Goal: Task Accomplishment & Management: Use online tool/utility

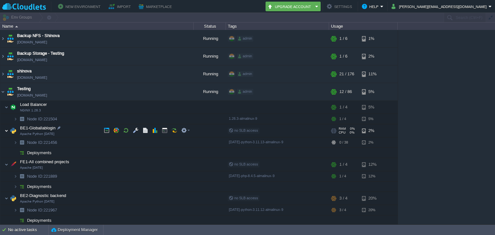
click at [6, 132] on img at bounding box center [7, 130] width 4 height 13
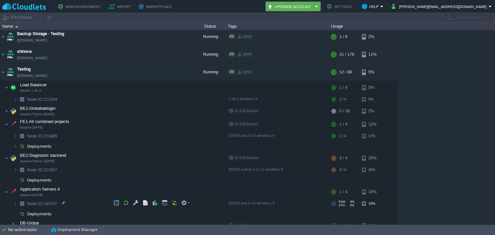
scroll to position [37, 0]
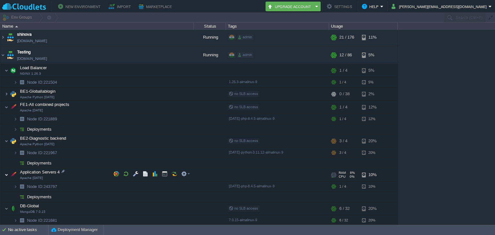
click at [5, 177] on img at bounding box center [7, 174] width 4 height 13
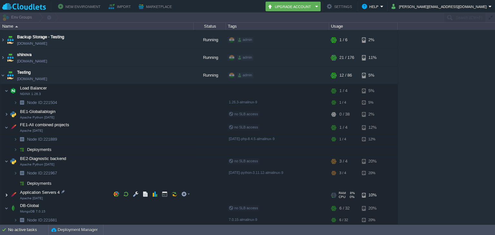
click at [6, 195] on img at bounding box center [7, 195] width 4 height 13
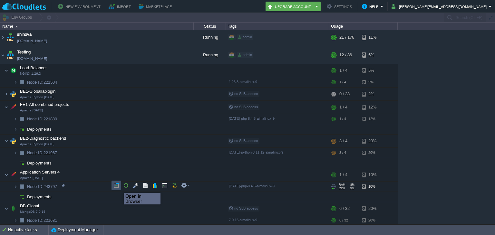
click at [118, 187] on button "button" at bounding box center [116, 186] width 6 height 6
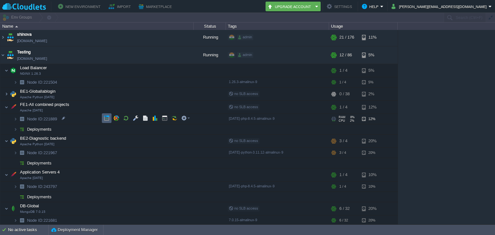
click at [108, 117] on button "button" at bounding box center [107, 118] width 6 height 6
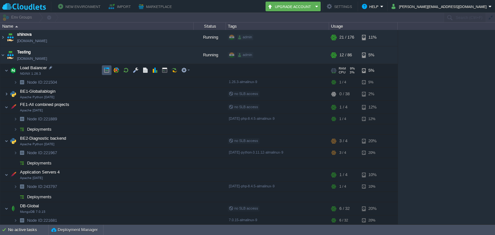
click at [106, 69] on button "button" at bounding box center [107, 70] width 6 height 6
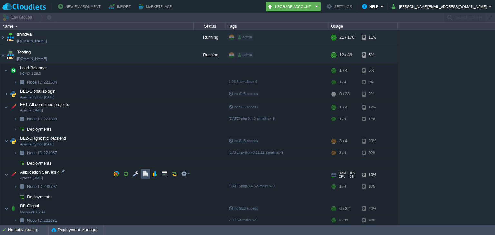
click at [146, 174] on button "button" at bounding box center [145, 174] width 6 height 6
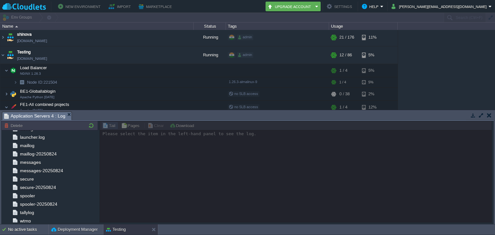
scroll to position [142, 0]
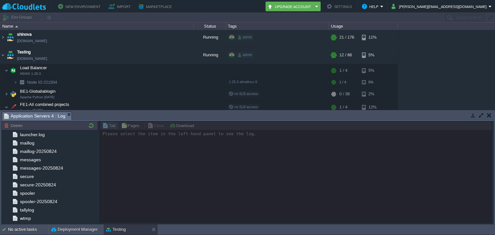
click at [489, 115] on button "button" at bounding box center [489, 115] width 5 height 6
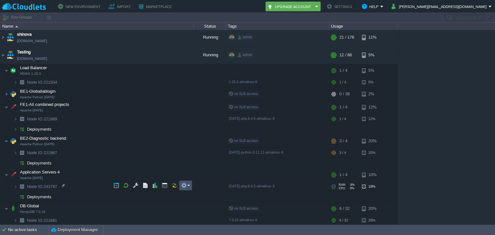
click at [183, 185] on button "button" at bounding box center [184, 186] width 6 height 6
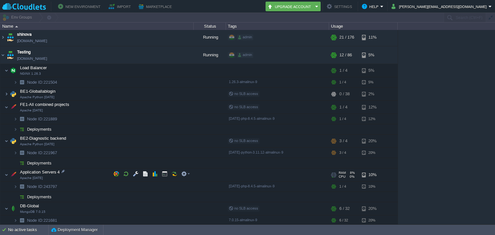
click at [74, 172] on td "Application Servers 4 Apache 2.4.63" at bounding box center [96, 174] width 193 height 13
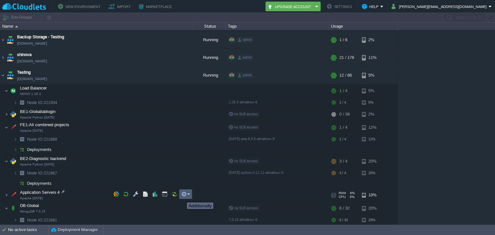
click at [184, 197] on button "button" at bounding box center [184, 194] width 6 height 6
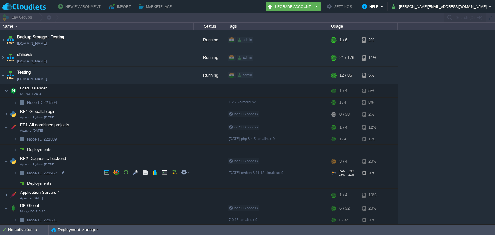
click at [13, 172] on img at bounding box center [9, 171] width 9 height 6
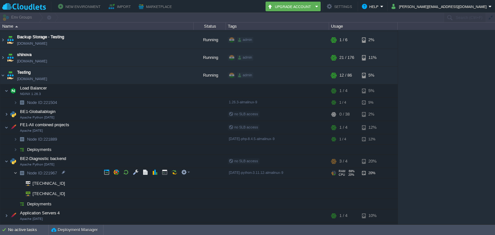
click at [14, 170] on img at bounding box center [16, 173] width 4 height 10
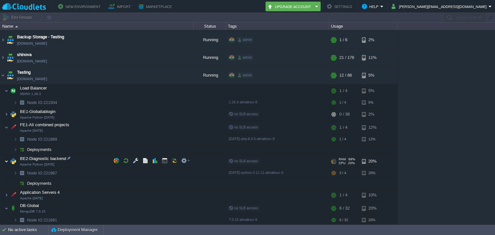
click at [7, 158] on img at bounding box center [7, 161] width 4 height 13
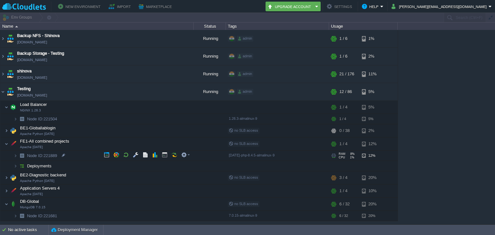
scroll to position [0, 0]
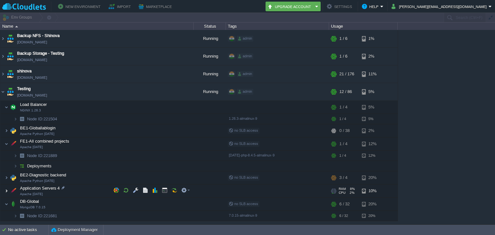
click at [5, 193] on img at bounding box center [7, 190] width 4 height 13
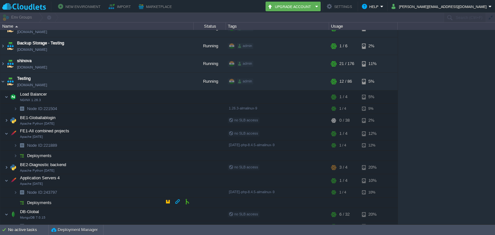
scroll to position [16, 0]
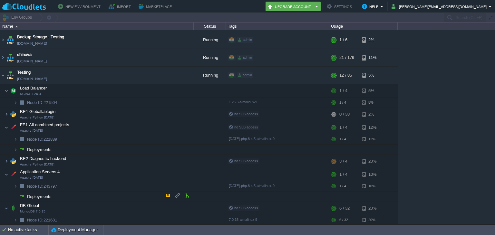
click at [37, 194] on span "Deployments" at bounding box center [39, 196] width 26 height 5
click at [39, 197] on span "Deployments" at bounding box center [39, 196] width 26 height 5
click at [169, 199] on td at bounding box center [168, 196] width 10 height 10
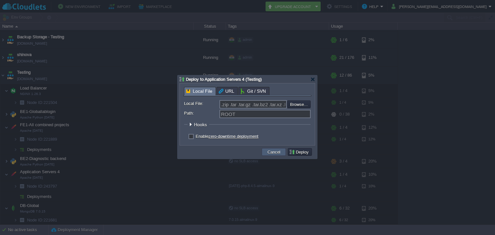
click at [274, 151] on button "Cancel" at bounding box center [273, 152] width 17 height 6
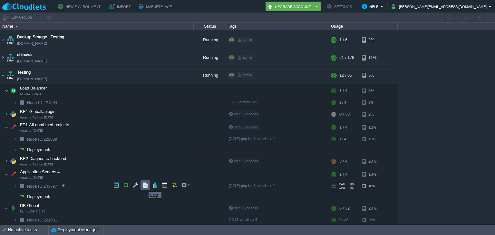
click at [145, 186] on button "button" at bounding box center [145, 185] width 6 height 6
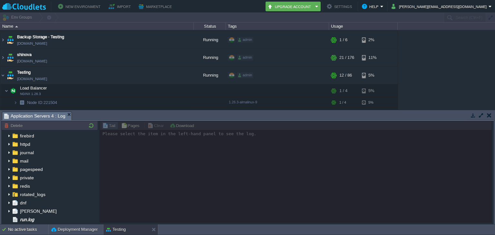
scroll to position [0, 0]
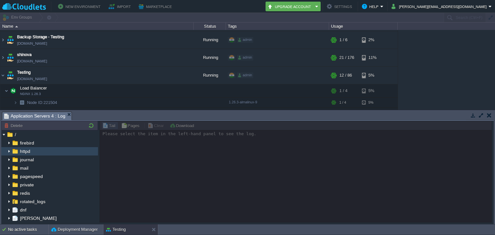
click at [8, 151] on img at bounding box center [8, 151] width 5 height 8
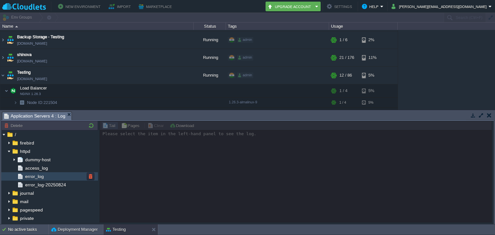
click at [40, 175] on span "error_log" at bounding box center [34, 177] width 21 height 6
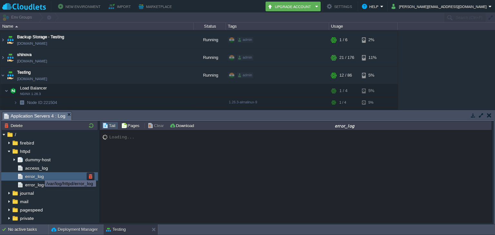
click at [40, 175] on span "error_log" at bounding box center [34, 177] width 21 height 6
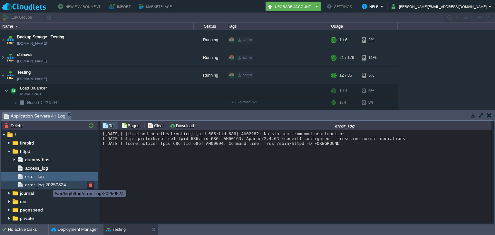
click at [48, 184] on span "error_log-20250824" at bounding box center [45, 185] width 43 height 6
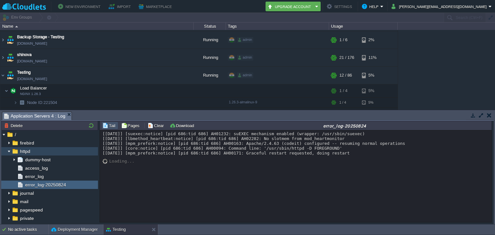
click at [9, 149] on img at bounding box center [8, 151] width 5 height 8
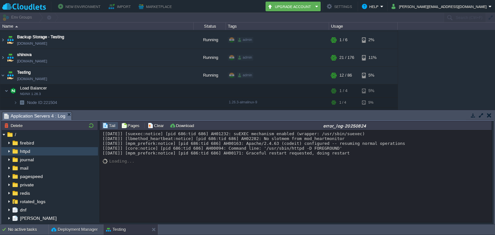
click at [9, 149] on img at bounding box center [8, 151] width 5 height 8
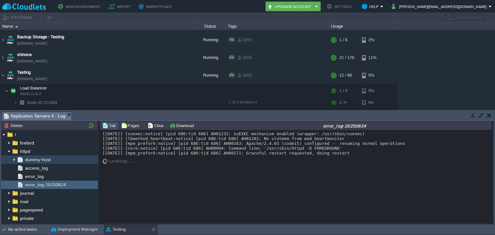
click at [16, 160] on img at bounding box center [14, 160] width 5 height 8
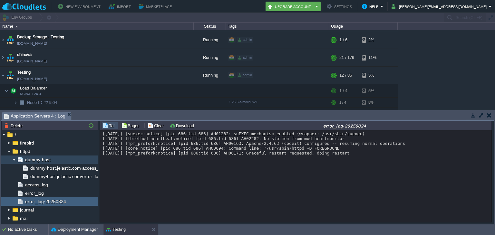
click at [16, 160] on img at bounding box center [14, 160] width 5 height 8
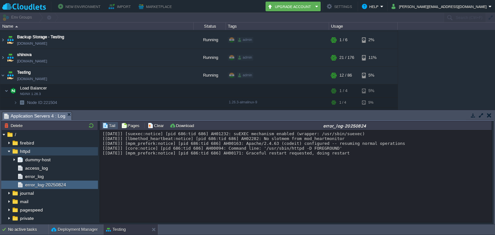
click at [10, 153] on img at bounding box center [8, 151] width 5 height 8
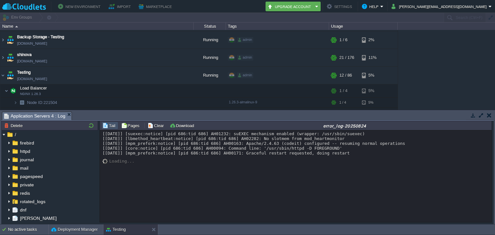
click at [491, 118] on button "button" at bounding box center [489, 115] width 5 height 6
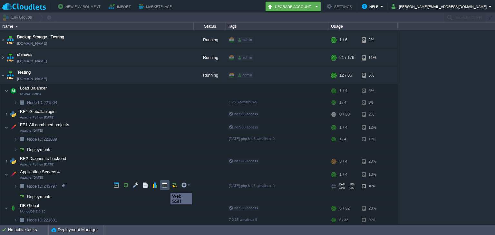
click at [165, 187] on button "button" at bounding box center [165, 185] width 6 height 6
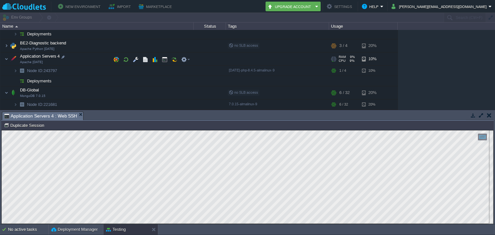
scroll to position [77, 0]
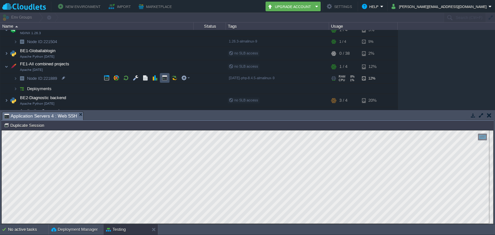
click at [164, 77] on button "button" at bounding box center [165, 78] width 6 height 6
click at [43, 116] on span "Application Servers 4 : Web SSH" at bounding box center [40, 116] width 73 height 8
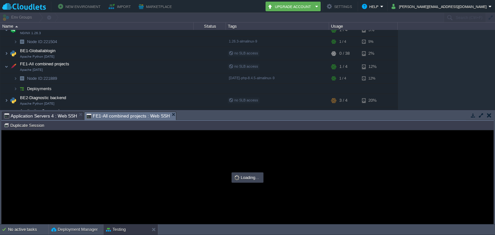
click at [120, 116] on span "FE1-All combined projects : Web SSH" at bounding box center [127, 116] width 83 height 8
type input "#000000"
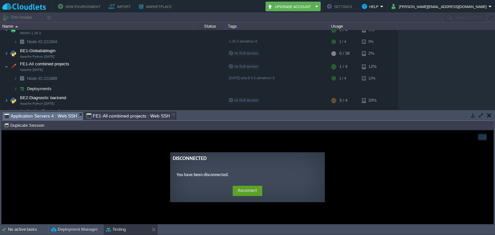
click at [51, 114] on span "Application Servers 4 : Web SSH" at bounding box center [40, 116] width 73 height 8
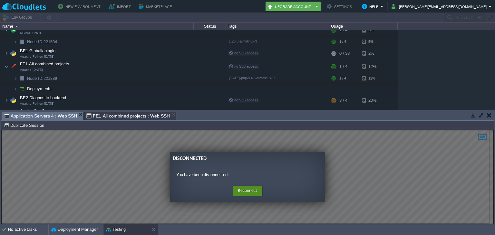
click at [257, 190] on button "Reconnect" at bounding box center [247, 191] width 30 height 10
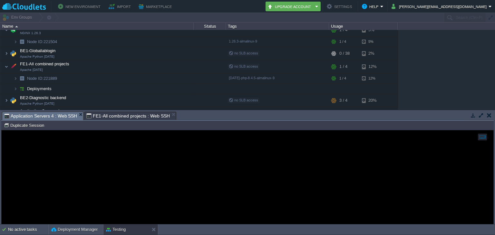
click at [88, 172] on div at bounding box center [247, 177] width 491 height 94
click at [491, 72] on div "Backup NFS - Shinova backup2025.in1.cloudlets.co.in Running admin + Add to Env …" at bounding box center [247, 70] width 495 height 80
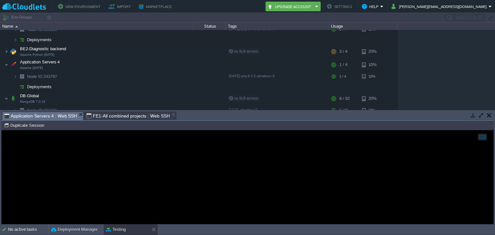
scroll to position [131, 0]
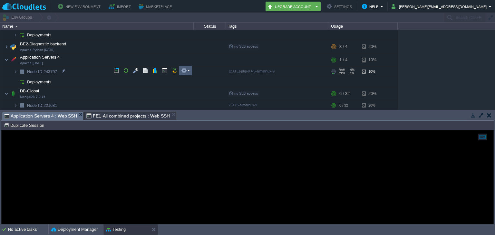
click at [188, 71] on em at bounding box center [185, 71] width 9 height 6
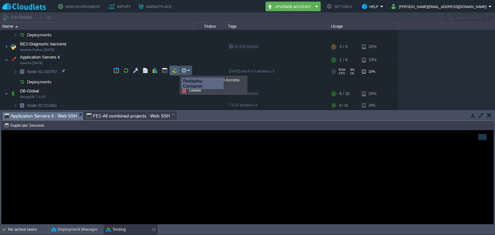
click at [176, 72] on button "button" at bounding box center [174, 71] width 6 height 6
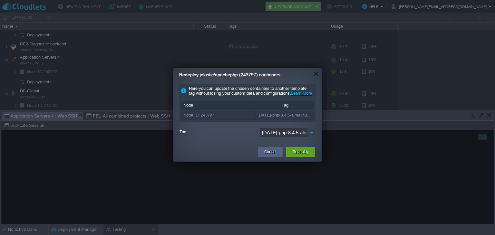
click at [312, 137] on img at bounding box center [311, 132] width 9 height 9
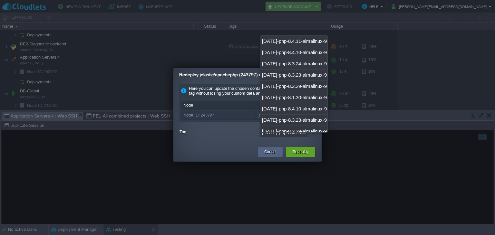
scroll to position [71, 0]
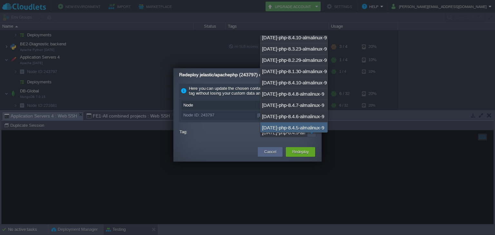
click at [241, 140] on form "Tag: 2.4.63-php-8.4.5-almalinux-9 Keep volumes data: ON Simultaneous deployment…" at bounding box center [247, 134] width 137 height 12
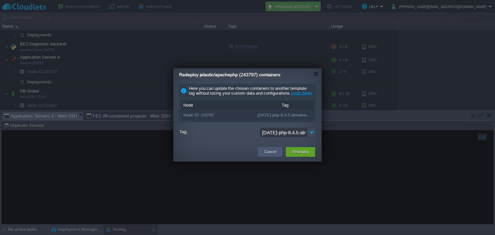
click at [270, 155] on button "Cancel" at bounding box center [270, 152] width 12 height 6
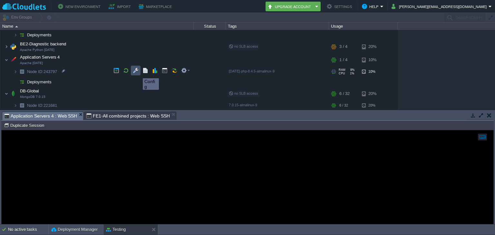
click at [136, 72] on button "button" at bounding box center [136, 71] width 6 height 6
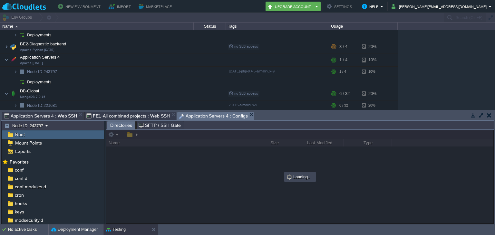
click at [58, 115] on span "Application Servers 4 : Web SSH" at bounding box center [40, 116] width 73 height 8
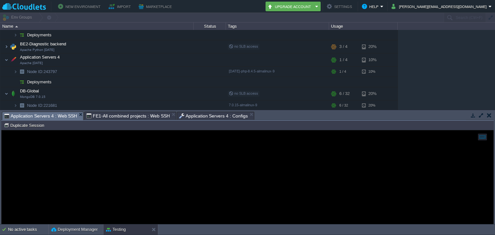
click at [490, 116] on button "button" at bounding box center [489, 115] width 5 height 6
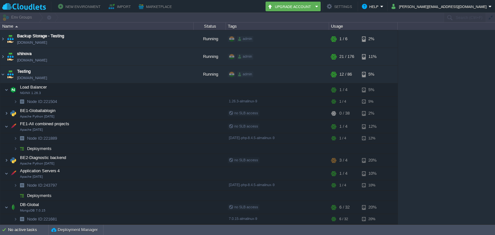
scroll to position [16, 0]
click at [136, 187] on button "button" at bounding box center [136, 185] width 6 height 6
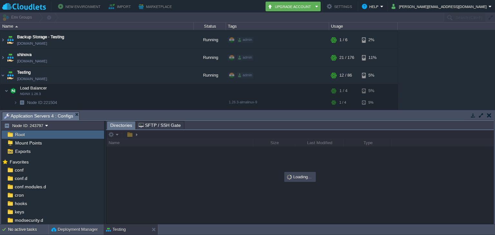
click at [268, 191] on div at bounding box center [299, 176] width 387 height 93
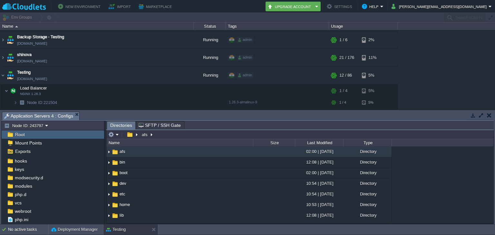
scroll to position [49, 0]
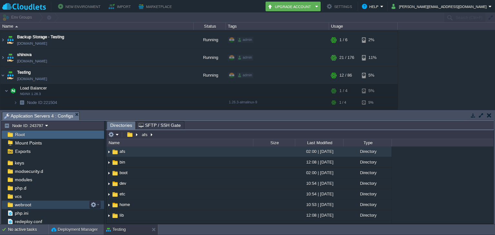
click at [17, 204] on span "webroot" at bounding box center [23, 205] width 19 height 6
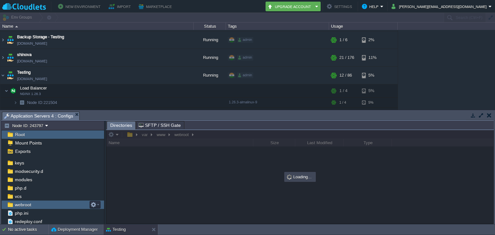
click at [17, 204] on span "webroot" at bounding box center [23, 205] width 19 height 6
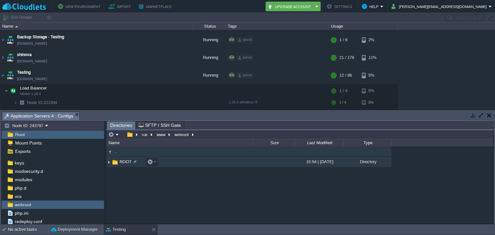
click at [109, 165] on img at bounding box center [108, 162] width 5 height 10
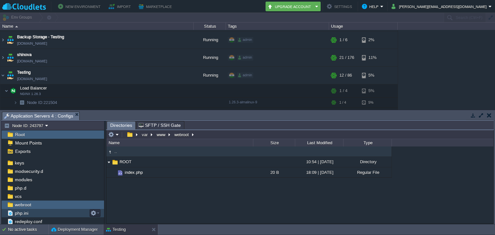
click at [29, 214] on div "php.ini" at bounding box center [53, 213] width 102 height 8
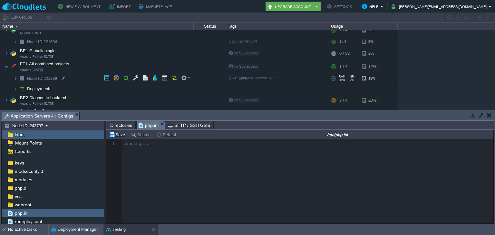
scroll to position [2, 0]
click at [14, 80] on img at bounding box center [16, 78] width 4 height 10
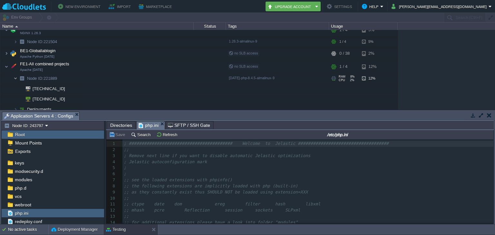
click at [14, 80] on img at bounding box center [16, 78] width 4 height 10
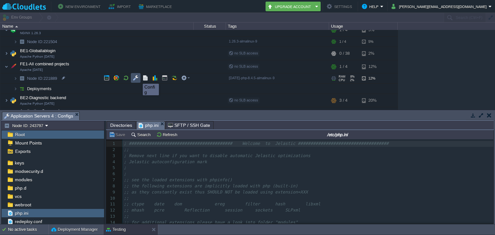
click at [134, 77] on button "button" at bounding box center [136, 78] width 6 height 6
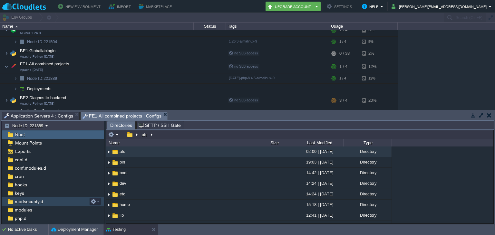
scroll to position [66, 0]
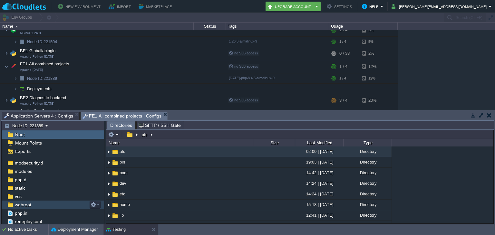
click at [32, 206] on div "webroot" at bounding box center [53, 205] width 102 height 8
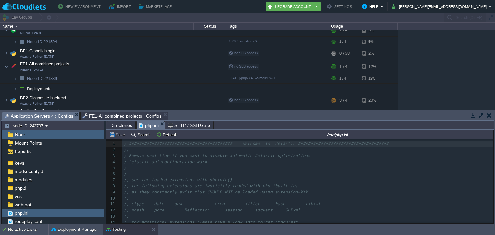
click at [58, 117] on span "Application Servers 4 : Configs" at bounding box center [38, 116] width 69 height 8
click at [27, 204] on span "webroot" at bounding box center [23, 205] width 19 height 6
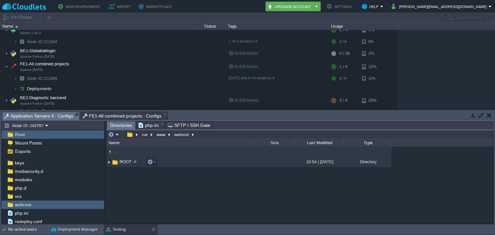
click at [109, 164] on img at bounding box center [108, 162] width 5 height 10
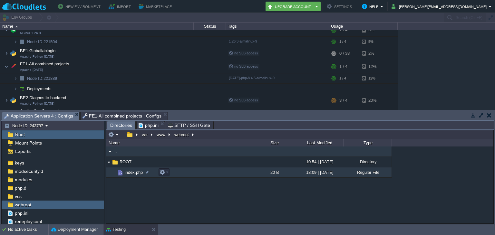
click at [135, 172] on span "index.php" at bounding box center [134, 172] width 20 height 5
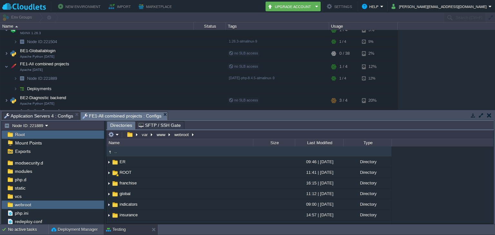
click at [112, 116] on span "FE1-All combined projects : Configs" at bounding box center [121, 116] width 79 height 8
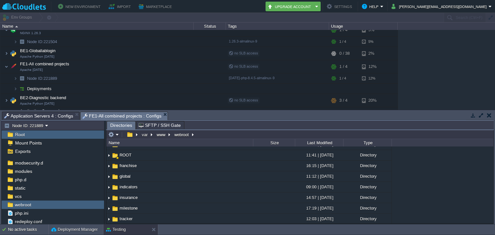
click at [52, 118] on span "Application Servers 4 : Configs" at bounding box center [38, 116] width 69 height 8
click at [118, 118] on span "FE1-All combined projects : Configs" at bounding box center [121, 116] width 79 height 8
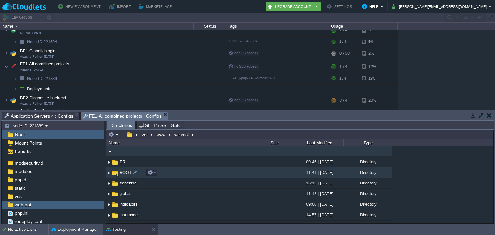
click at [109, 173] on img at bounding box center [108, 173] width 5 height 10
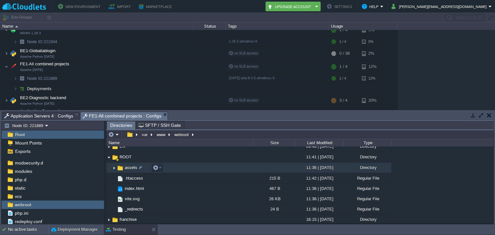
click at [111, 168] on img at bounding box center [113, 168] width 5 height 10
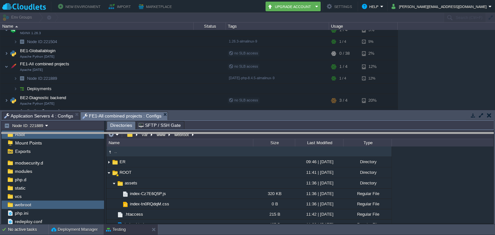
drag, startPoint x: 260, startPoint y: 120, endPoint x: 260, endPoint y: 141, distance: 20.6
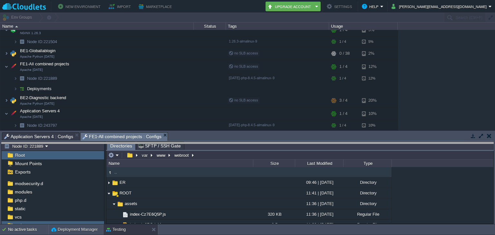
drag, startPoint x: 384, startPoint y: 141, endPoint x: 375, endPoint y: 151, distance: 13.9
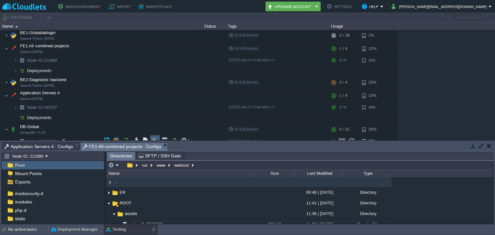
scroll to position [100, 0]
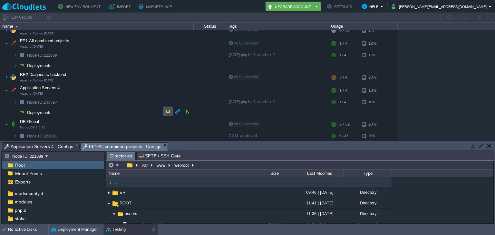
click at [169, 112] on button "button" at bounding box center [168, 112] width 6 height 6
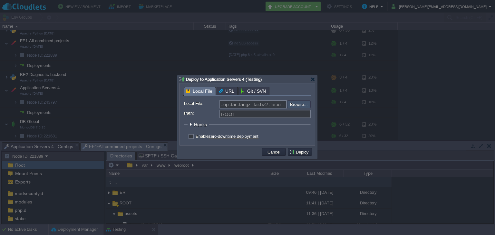
click at [295, 104] on input "file" at bounding box center [269, 104] width 81 height 8
type input "C:\fakepath\Login.zip"
type input "Login.zip"
click at [237, 115] on input "Path:" at bounding box center [264, 114] width 91 height 8
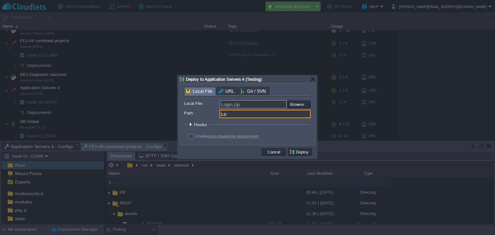
type input "L"
type input "login"
click at [189, 124] on div at bounding box center [190, 124] width 5 height 5
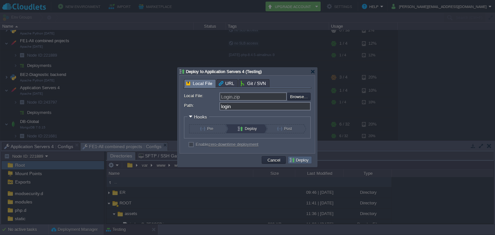
click at [304, 164] on td "Deploy" at bounding box center [300, 160] width 24 height 8
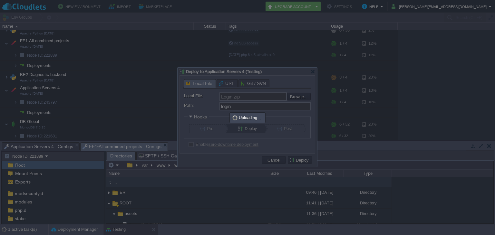
click at [23, 233] on div at bounding box center [247, 117] width 495 height 235
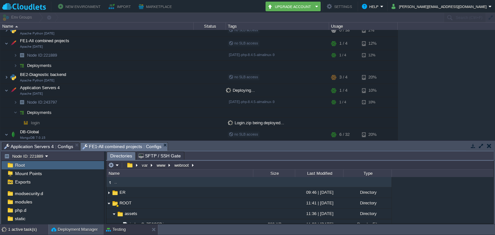
click at [23, 232] on div "1 active task(s)" at bounding box center [28, 229] width 40 height 10
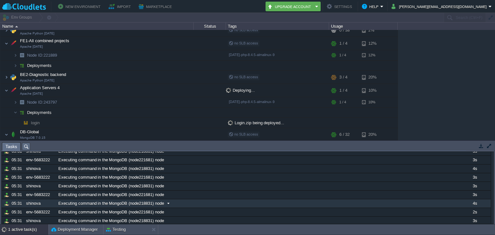
scroll to position [0, 0]
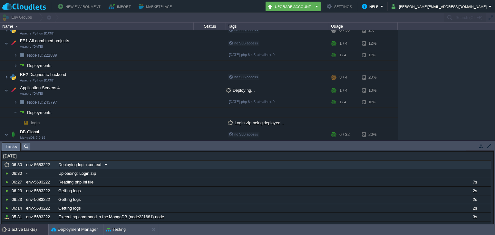
click at [73, 166] on span "Deploying login context" at bounding box center [79, 165] width 43 height 6
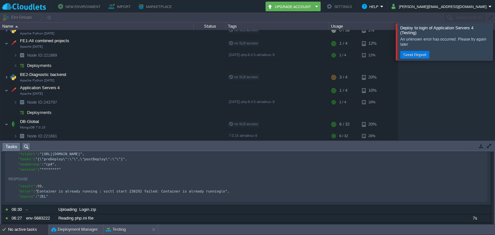
scroll to position [2, 0]
type textarea "Container is already running : vzctl start 230292 failed: Container is already …"
drag, startPoint x: 37, startPoint y: 193, endPoint x: 204, endPoint y: 194, distance: 166.5
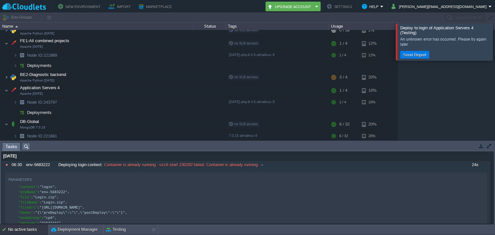
click at [483, 147] on td at bounding box center [481, 146] width 8 height 8
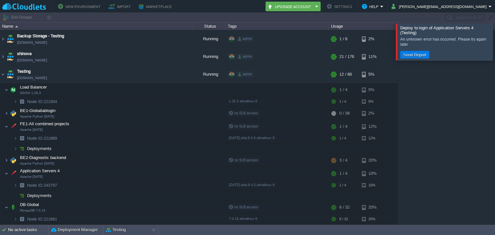
scroll to position [16, 0]
click at [124, 231] on button "Testing" at bounding box center [116, 230] width 20 height 6
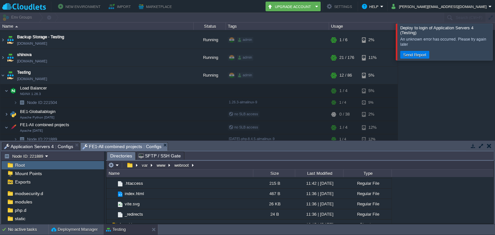
scroll to position [0, 0]
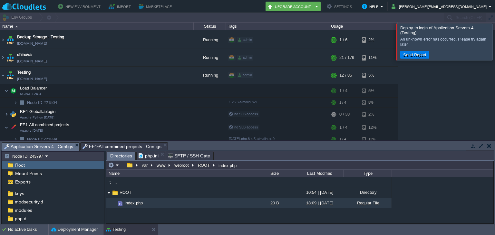
click at [38, 148] on span "Application Servers 4 : Configs" at bounding box center [38, 147] width 69 height 8
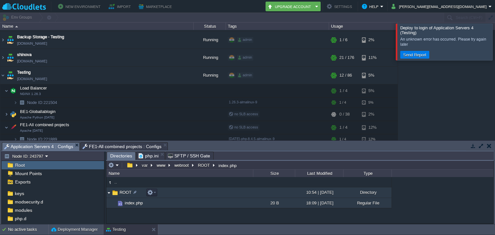
click at [109, 193] on img at bounding box center [108, 193] width 5 height 10
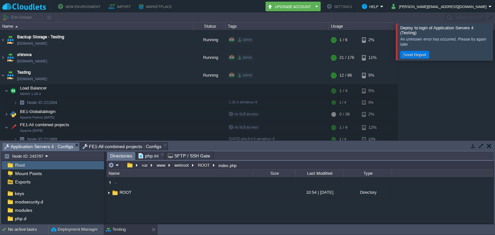
click at [137, 211] on div ".. ROOT 10:54 | 22 Aug 2025 Directory .. index.php 20 B 18:09 | 03 Mar 2025 Reg…" at bounding box center [299, 200] width 387 height 46
click at [139, 206] on div ".. ROOT 10:54 | 22 Aug 2025 Directory .. index.php 20 B 18:09 | 03 Mar 2025 Reg…" at bounding box center [299, 200] width 387 height 46
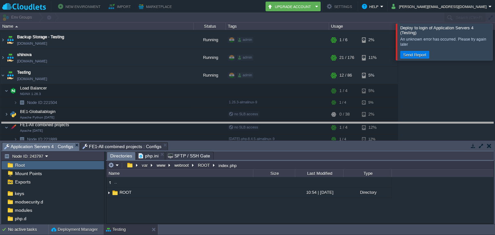
drag, startPoint x: 174, startPoint y: 151, endPoint x: 176, endPoint y: 124, distance: 27.2
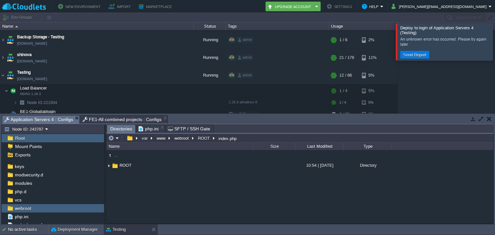
click at [159, 182] on div ".. ROOT 10:54 | 22 Aug 2025 Directory .. index.php 20 B 18:09 | 03 Mar 2025 Reg…" at bounding box center [299, 186] width 387 height 73
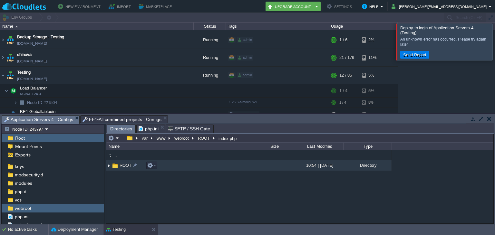
click at [109, 165] on img at bounding box center [108, 166] width 5 height 10
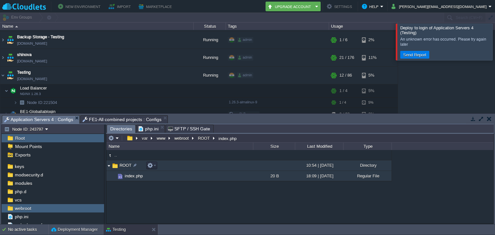
click at [108, 166] on img at bounding box center [108, 166] width 5 height 10
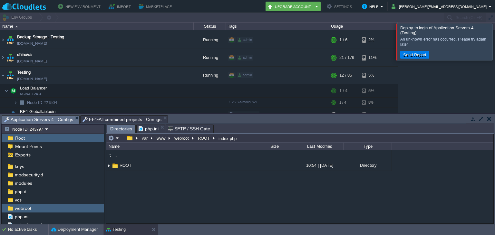
click at [155, 177] on div ".. ROOT 10:54 | 22 Aug 2025 Directory .. index.php 20 B 18:09 | 03 Mar 2025 Reg…" at bounding box center [299, 186] width 387 height 73
click at [136, 184] on div ".. ROOT 10:54 | 22 Aug 2025 Directory .. index.php 20 B 18:09 | 03 Mar 2025 Reg…" at bounding box center [299, 186] width 387 height 73
click at [116, 139] on em at bounding box center [113, 138] width 11 height 6
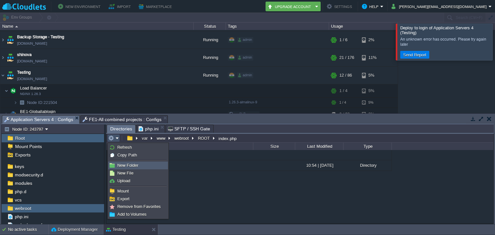
click at [130, 166] on span "New Folder" at bounding box center [127, 165] width 21 height 5
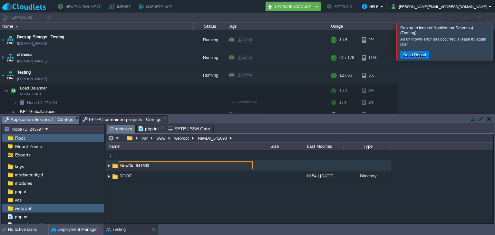
click at [167, 204] on div ".. NewDir_641693 ROOT 10:54 | 22 Aug 2025 Directory .. index.php 20 B 18:09 | 0…" at bounding box center [299, 186] width 387 height 73
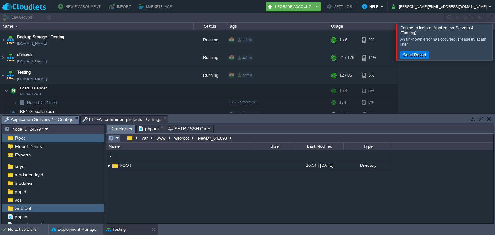
click at [117, 139] on em at bounding box center [113, 138] width 11 height 6
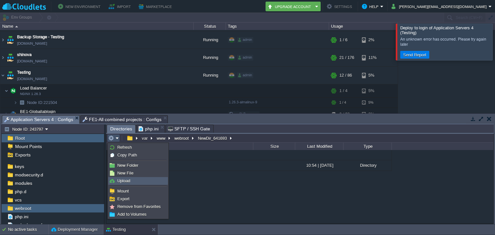
click at [125, 178] on span "Upload" at bounding box center [123, 180] width 13 height 5
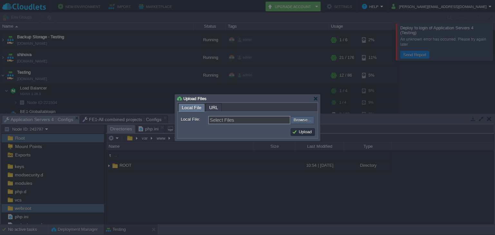
click at [298, 120] on input "file" at bounding box center [272, 120] width 81 height 8
type input "C:\fakepath\Login.zip"
type input "Login.zip"
click at [300, 130] on button "Upload" at bounding box center [303, 132] width 22 height 6
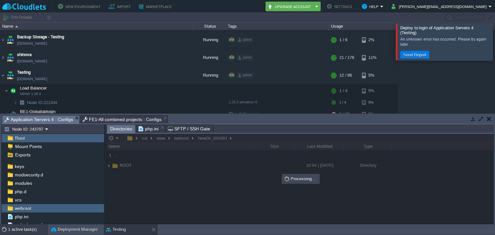
click at [23, 231] on div "1 active task(s)" at bounding box center [28, 229] width 40 height 10
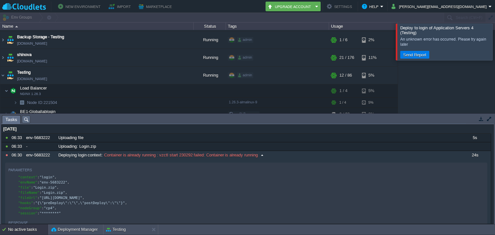
click at [96, 156] on span "Deploying login context" at bounding box center [79, 155] width 43 height 6
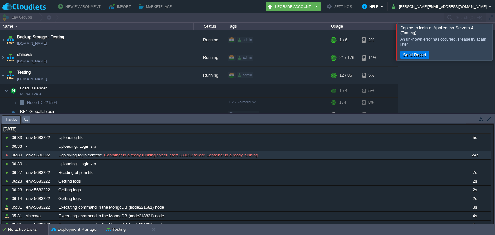
click at [55, 133] on div "[DATE]" at bounding box center [246, 129] width 489 height 8
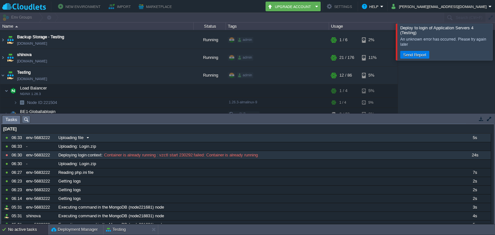
click at [53, 136] on div "env-5683222" at bounding box center [40, 138] width 32 height 8
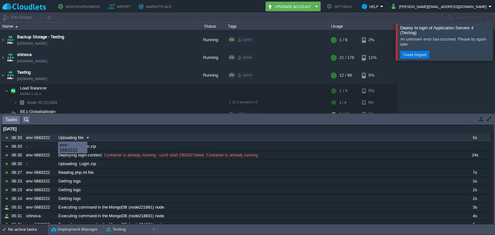
click at [52, 136] on div "env-5683222" at bounding box center [40, 138] width 32 height 8
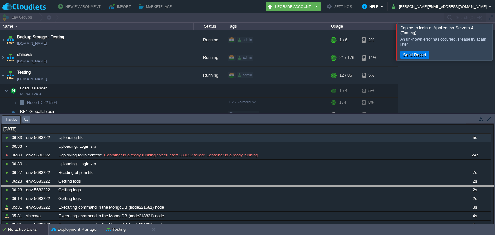
drag, startPoint x: 122, startPoint y: 123, endPoint x: 130, endPoint y: 193, distance: 70.4
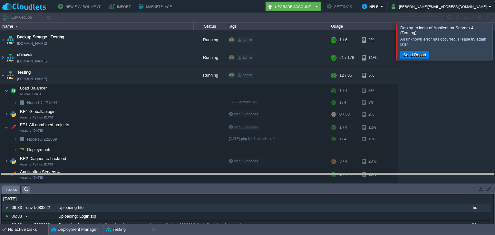
drag, startPoint x: 134, startPoint y: 191, endPoint x: 135, endPoint y: 168, distance: 22.5
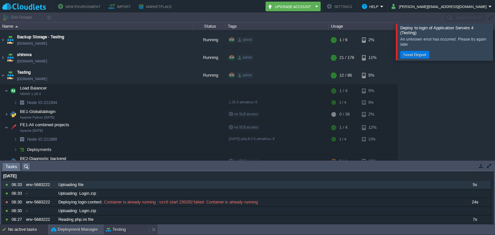
click at [124, 227] on button "Testing" at bounding box center [116, 229] width 20 height 6
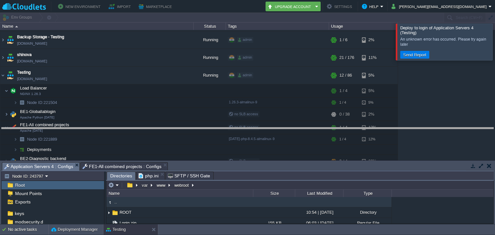
drag, startPoint x: 185, startPoint y: 170, endPoint x: 180, endPoint y: 116, distance: 54.6
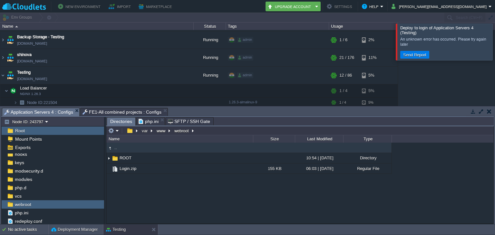
scroll to position [45, 0]
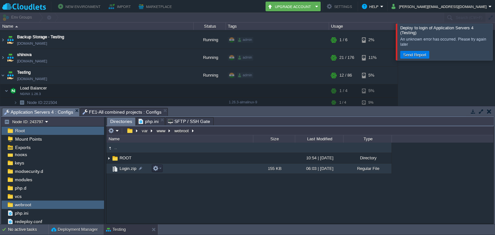
click at [129, 168] on span "Login.zip" at bounding box center [127, 168] width 19 height 5
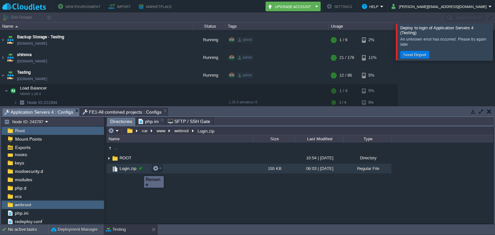
click at [139, 170] on div at bounding box center [140, 168] width 6 height 6
click at [155, 190] on div ".. ROOT 10:54 | 22 Aug 2025 Directory Login.zip 155 KB 06:03 | 25 Aug 2025 Regu…" at bounding box center [299, 183] width 387 height 81
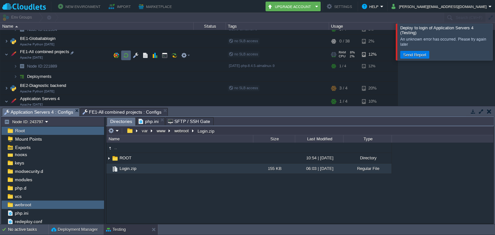
scroll to position [124, 0]
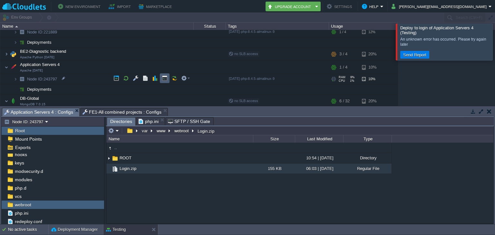
click at [166, 77] on button "button" at bounding box center [165, 78] width 6 height 6
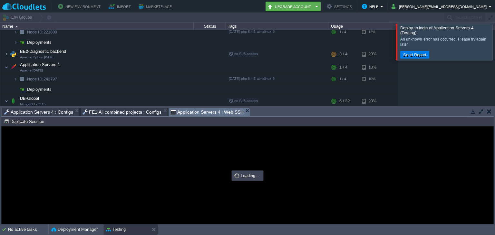
scroll to position [0, 0]
type input "#000000"
click at [108, 114] on span "FE1-All combined projects : Configs" at bounding box center [121, 112] width 79 height 8
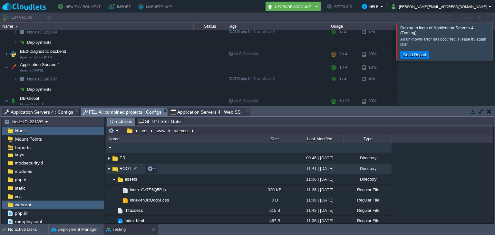
click at [108, 169] on img at bounding box center [108, 169] width 5 height 10
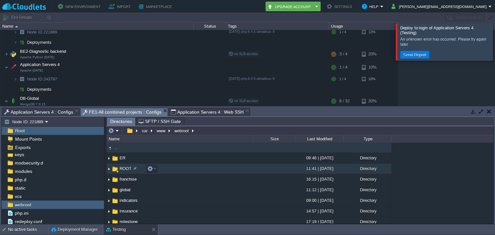
click at [109, 170] on img at bounding box center [108, 169] width 5 height 10
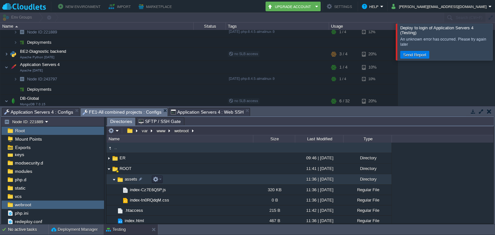
click at [114, 182] on img at bounding box center [113, 180] width 5 height 10
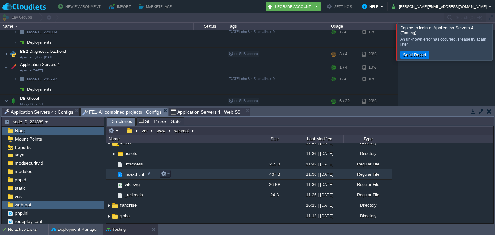
scroll to position [0, 0]
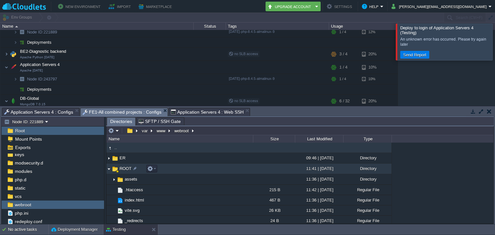
click at [106, 169] on img at bounding box center [108, 169] width 5 height 10
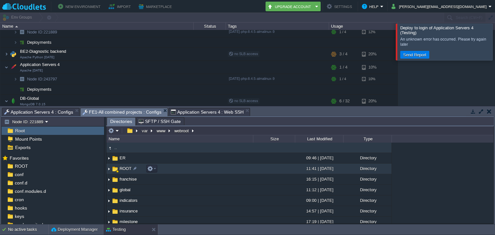
click at [109, 166] on img at bounding box center [108, 169] width 5 height 10
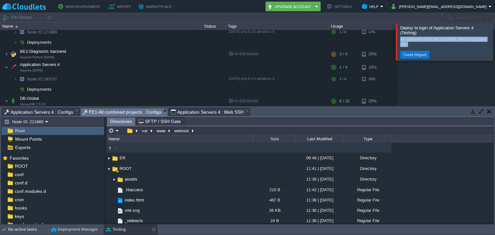
drag, startPoint x: 401, startPoint y: 24, endPoint x: 415, endPoint y: 46, distance: 26.5
click at [415, 46] on div "Deploy to login of Application Servers 4 (Testing) An unknown error has occurre…" at bounding box center [443, 42] width 97 height 37
click at [418, 48] on div "An unknown error has occurred. Please try again later Send Report" at bounding box center [446, 47] width 92 height 24
drag, startPoint x: 407, startPoint y: 44, endPoint x: 400, endPoint y: 37, distance: 9.8
click at [400, 37] on div "An unknown error has occurred. Please try again later" at bounding box center [445, 42] width 90 height 10
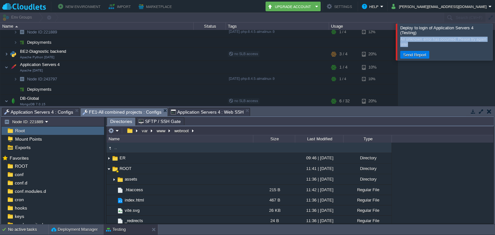
click at [402, 38] on div "An unknown error has occurred. Please try again later" at bounding box center [445, 42] width 90 height 10
click at [402, 30] on span "Deploy to login of Application Servers 4 (Testing)" at bounding box center [436, 30] width 73 height 10
click at [383, 6] on em "Help" at bounding box center [373, 7] width 22 height 8
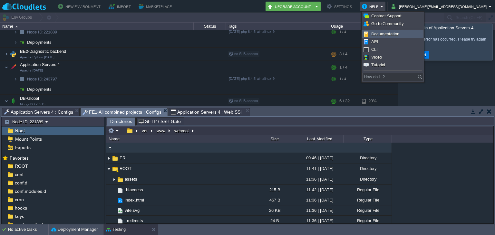
click at [392, 34] on span "Documentation" at bounding box center [385, 34] width 28 height 5
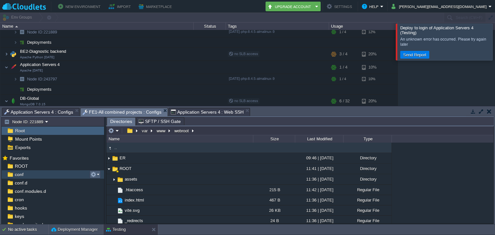
scroll to position [62, 0]
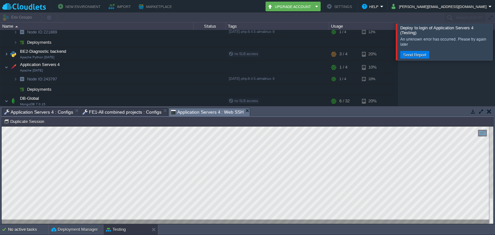
click at [191, 113] on span "Application Servers 4 : Web SSH" at bounding box center [207, 112] width 73 height 8
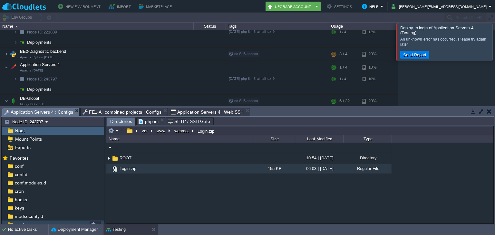
scroll to position [45, 0]
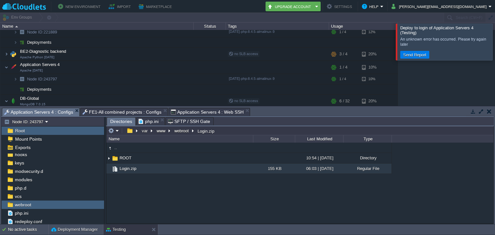
click at [48, 112] on span "Application Servers 4 : Configs" at bounding box center [38, 112] width 69 height 8
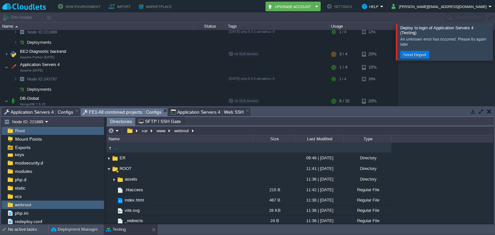
click at [100, 114] on span "FE1-All combined projects : Configs" at bounding box center [121, 112] width 79 height 8
click at [191, 112] on span "Application Servers 4 : Web SSH" at bounding box center [207, 112] width 73 height 8
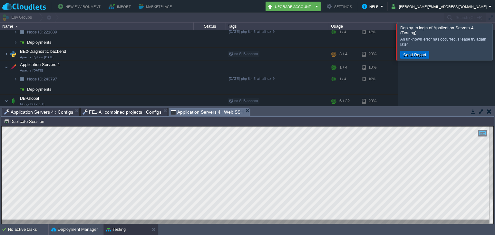
click at [423, 56] on button "Send Report" at bounding box center [414, 55] width 27 height 6
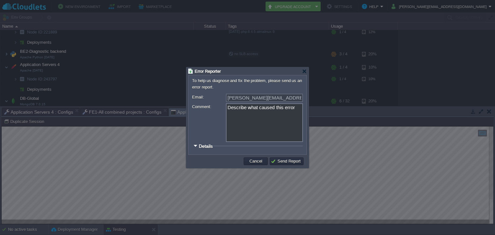
click at [194, 147] on div at bounding box center [195, 146] width 5 height 5
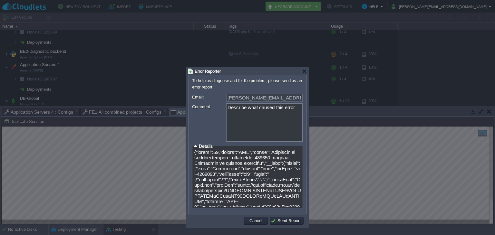
click at [276, 172] on textarea at bounding box center [248, 178] width 108 height 58
click at [268, 184] on textarea at bounding box center [248, 178] width 108 height 58
click at [252, 218] on button "Cancel" at bounding box center [255, 221] width 17 height 6
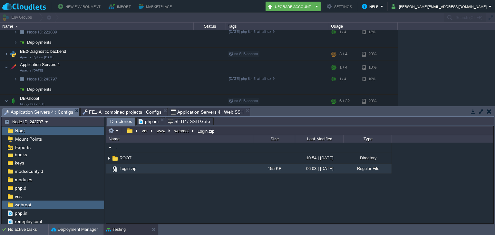
click at [49, 112] on span "Application Servers 4 : Configs" at bounding box center [38, 112] width 69 height 8
click at [193, 200] on div ".. ROOT 10:54 | 22 Aug 2025 Directory Login.zip 155 KB 06:03 | 25 Aug 2025 Regu…" at bounding box center [299, 183] width 387 height 81
click at [183, 133] on button "webroot" at bounding box center [181, 131] width 17 height 6
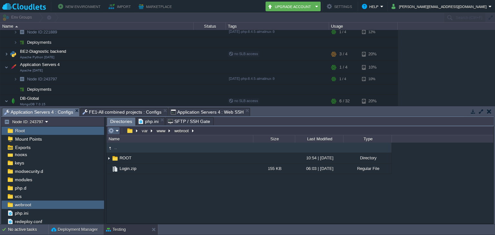
click at [117, 132] on em at bounding box center [113, 131] width 11 height 6
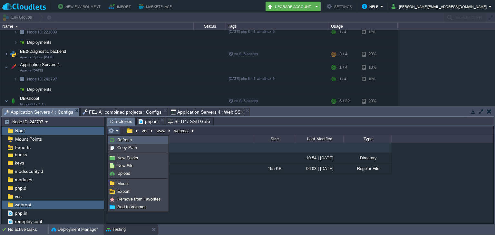
click at [117, 138] on span "Refresh" at bounding box center [124, 139] width 14 height 5
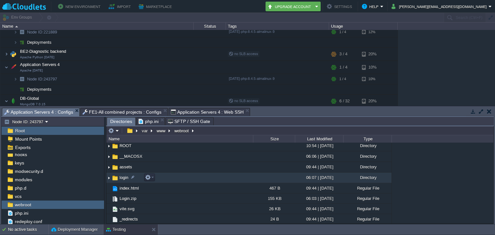
scroll to position [0, 0]
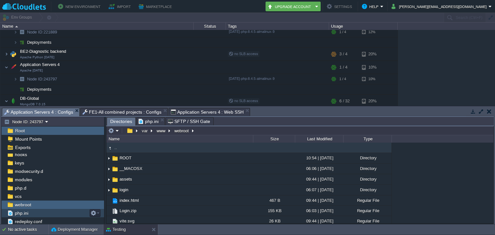
click at [24, 214] on span "php.ini" at bounding box center [22, 213] width 16 height 6
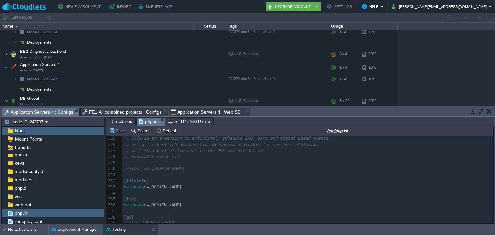
scroll to position [2093, 0]
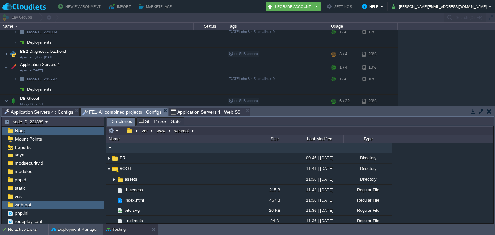
click at [113, 113] on span "FE1-All combined projects : Configs" at bounding box center [121, 112] width 79 height 8
click at [20, 210] on span "php.ini" at bounding box center [22, 213] width 16 height 6
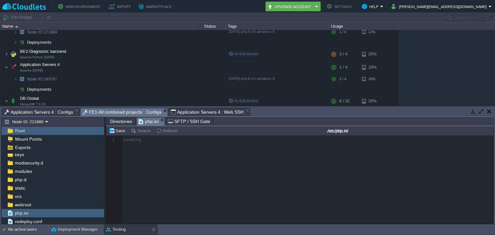
click at [181, 181] on div at bounding box center [299, 180] width 387 height 88
click at [31, 223] on span "redeploy.conf" at bounding box center [29, 222] width 30 height 6
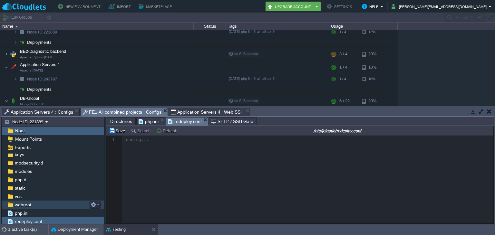
click at [21, 202] on span "webroot" at bounding box center [23, 205] width 19 height 6
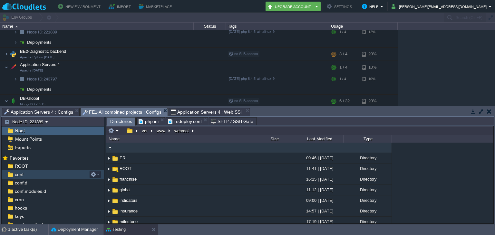
click at [27, 175] on div "conf" at bounding box center [53, 174] width 102 height 8
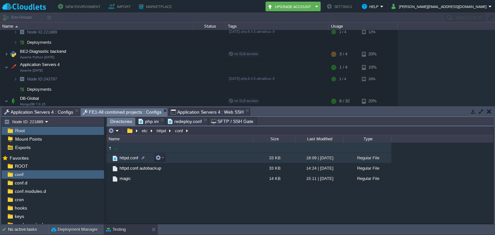
click at [124, 160] on span "httpd.conf" at bounding box center [128, 157] width 21 height 5
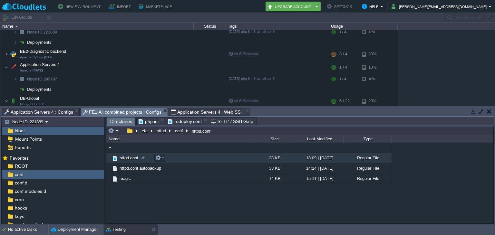
click at [130, 158] on span "httpd.conf" at bounding box center [128, 157] width 21 height 5
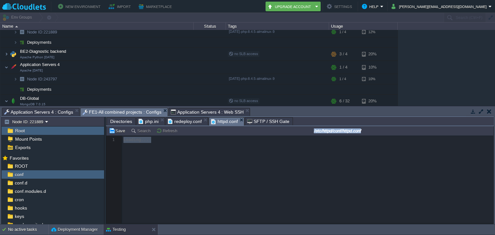
click at [130, 158] on div at bounding box center [299, 180] width 387 height 88
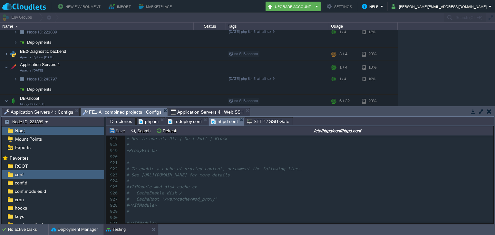
click at [269, 200] on pre "# CacheRoot "/var/cache/mod_proxy"" at bounding box center [309, 199] width 368 height 6
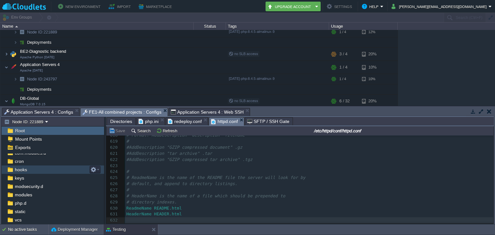
scroll to position [62, 0]
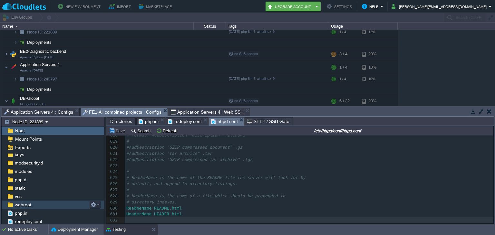
click at [34, 205] on div "webroot" at bounding box center [53, 205] width 102 height 8
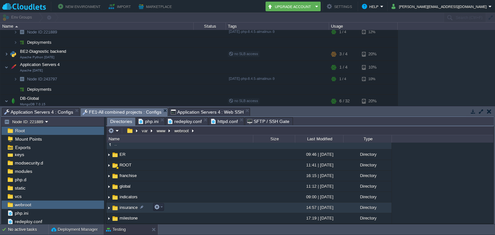
scroll to position [0, 0]
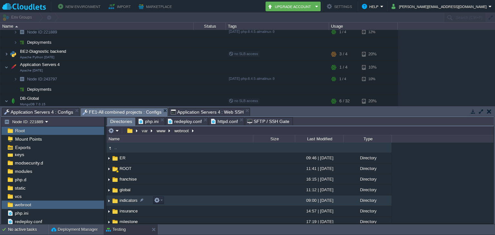
click at [110, 202] on img at bounding box center [108, 201] width 5 height 10
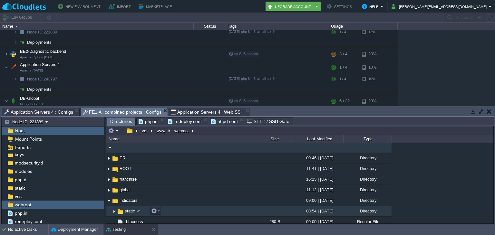
click at [113, 212] on img at bounding box center [113, 211] width 5 height 10
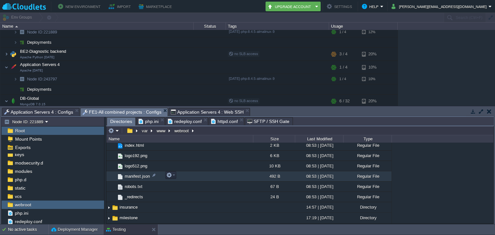
scroll to position [53, 0]
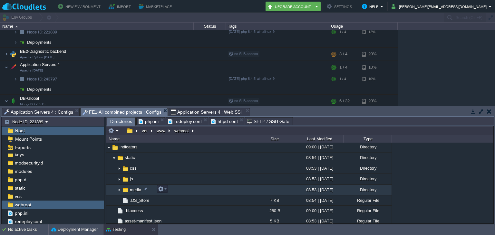
click at [120, 186] on img at bounding box center [119, 190] width 5 height 10
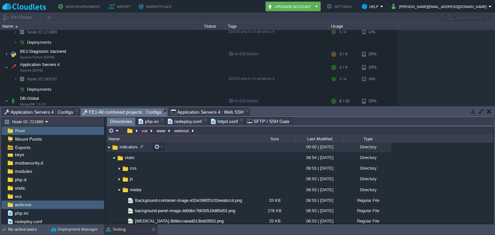
click at [108, 148] on img at bounding box center [108, 147] width 5 height 10
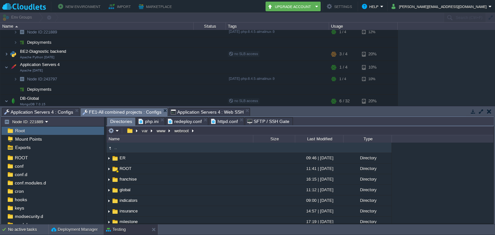
scroll to position [0, 0]
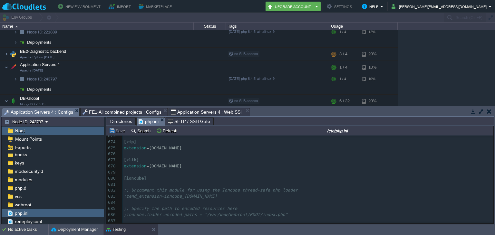
click at [45, 110] on span "Application Servers 4 : Configs" at bounding box center [38, 112] width 69 height 8
click at [46, 224] on div "No active tasks" at bounding box center [28, 229] width 40 height 10
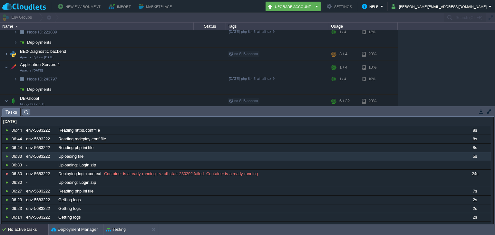
click at [480, 112] on button "button" at bounding box center [481, 112] width 6 height 6
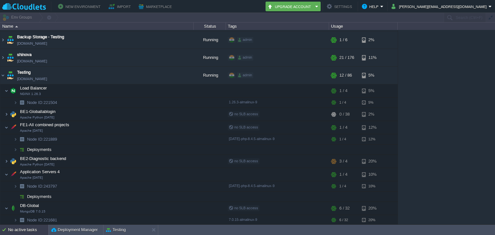
click at [31, 228] on div "No active tasks" at bounding box center [28, 230] width 40 height 10
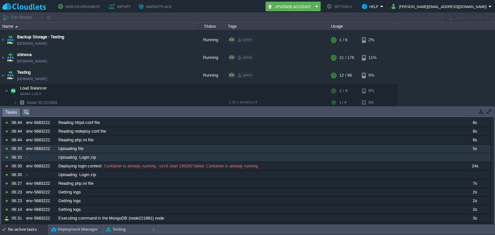
scroll to position [0, 0]
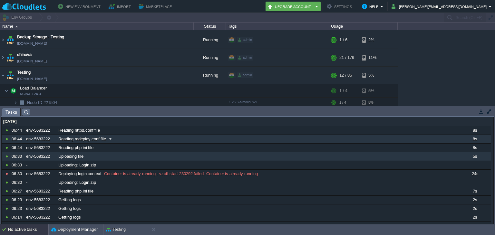
click at [95, 138] on span "Reading redeploy.conf file" at bounding box center [82, 139] width 48 height 6
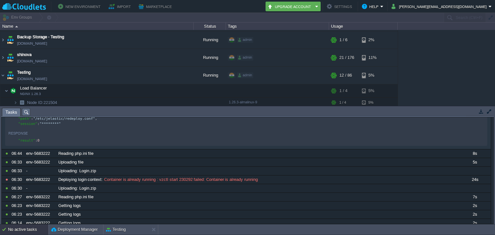
scroll to position [107, 0]
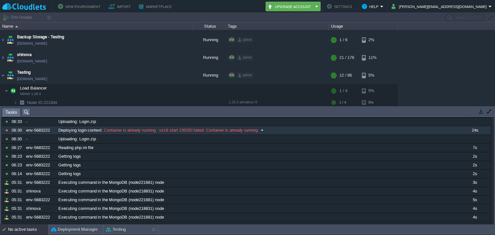
click at [43, 131] on div "env-5683222" at bounding box center [40, 130] width 32 height 8
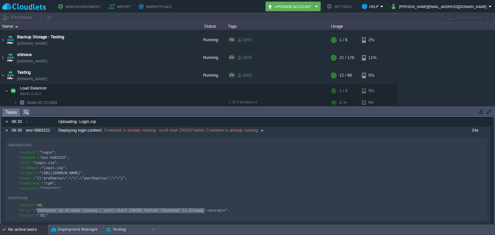
click at [100, 199] on div "Response" at bounding box center [245, 198] width 475 height 8
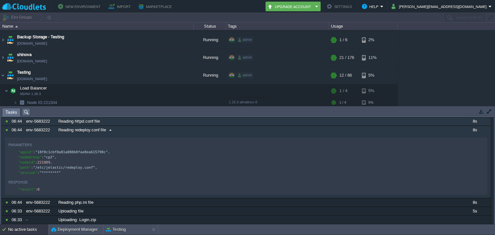
scroll to position [62, 0]
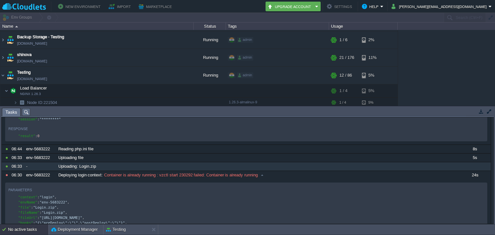
click at [79, 169] on span "Uploading: Login.zip" at bounding box center [77, 167] width 38 height 6
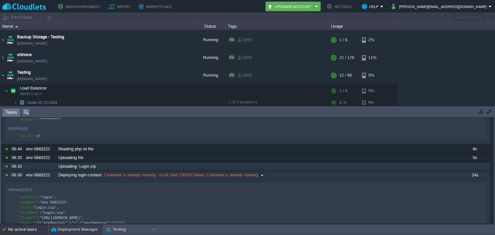
click at [90, 229] on button "Deployment Manager" at bounding box center [74, 229] width 46 height 6
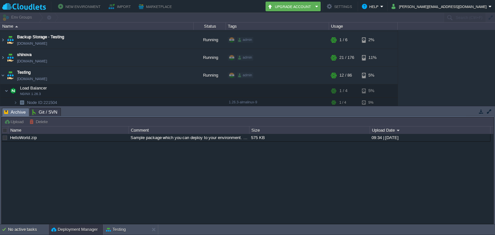
click at [123, 168] on div "HelloWorld.zip Sample package which you can deploy to your environment. Feel fr…" at bounding box center [247, 179] width 491 height 90
click at [30, 138] on link "HelloWorld.zip" at bounding box center [23, 137] width 27 height 5
click at [18, 112] on span "Archive" at bounding box center [15, 112] width 22 height 8
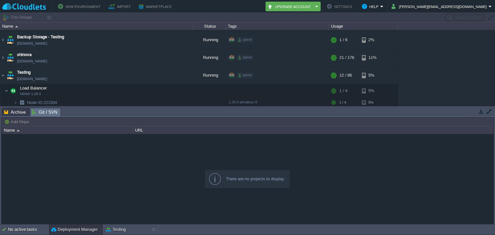
click at [52, 113] on span "Git / SVN" at bounding box center [44, 112] width 25 height 8
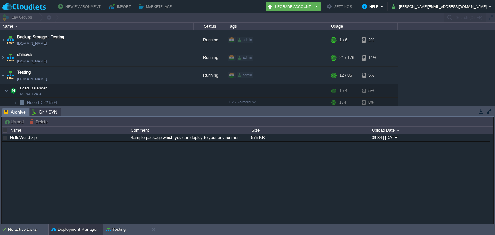
click at [12, 114] on span "Archive" at bounding box center [15, 112] width 22 height 8
click at [131, 230] on div "Testing" at bounding box center [126, 229] width 46 height 10
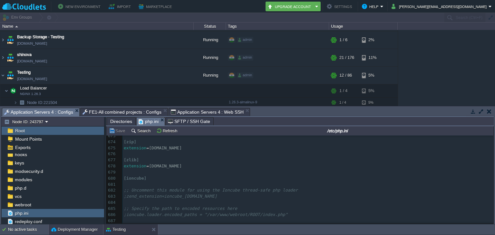
click at [73, 228] on button "Deployment Manager" at bounding box center [74, 229] width 46 height 6
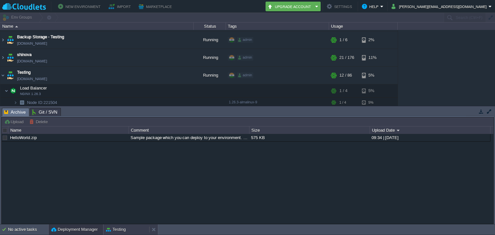
click at [134, 229] on div "Testing" at bounding box center [126, 229] width 46 height 10
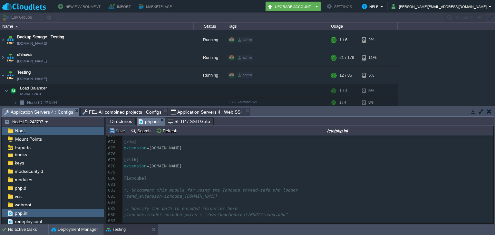
click at [41, 112] on span "Application Servers 4 : Configs" at bounding box center [38, 112] width 69 height 8
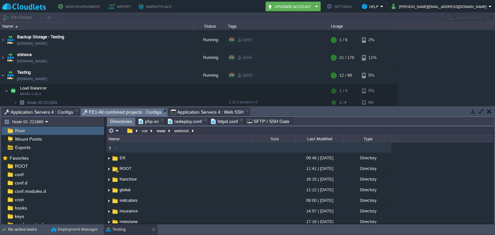
click at [106, 111] on span "FE1-All combined projects : Configs" at bounding box center [121, 112] width 79 height 8
click at [203, 112] on span "Application Servers 4 : Web SSH" at bounding box center [207, 112] width 73 height 8
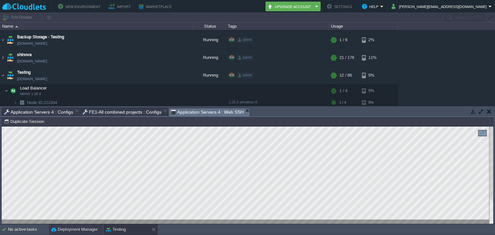
click at [80, 230] on button "Deployment Manager" at bounding box center [74, 229] width 46 height 6
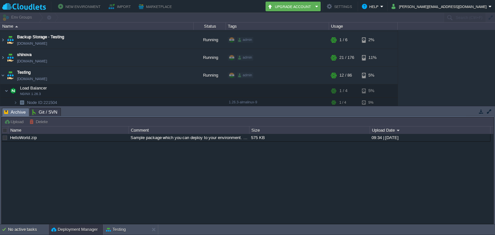
click at [123, 162] on div "HelloWorld.zip Sample package which you can deploy to your environment. Feel fr…" at bounding box center [247, 179] width 491 height 90
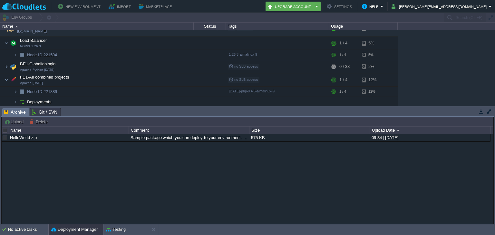
scroll to position [135, 0]
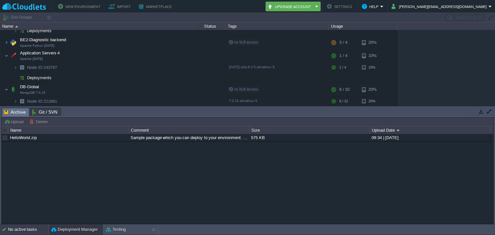
click at [32, 229] on div "No active tasks" at bounding box center [28, 229] width 40 height 10
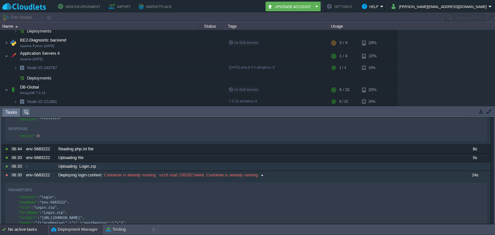
click at [84, 231] on button "Deployment Manager" at bounding box center [74, 229] width 46 height 6
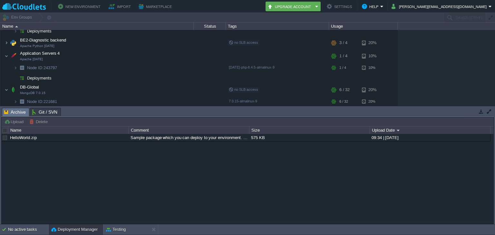
click at [49, 166] on div "HelloWorld.zip Sample package which you can deploy to your environment. Feel fr…" at bounding box center [247, 179] width 491 height 90
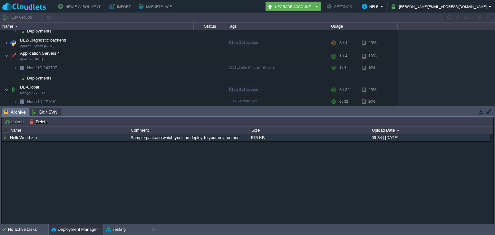
click at [5, 138] on div at bounding box center [5, 138] width 6 height 6
click at [126, 137] on div "HelloWorld.zip" at bounding box center [68, 137] width 120 height 7
click at [135, 231] on div "Testing" at bounding box center [126, 229] width 46 height 10
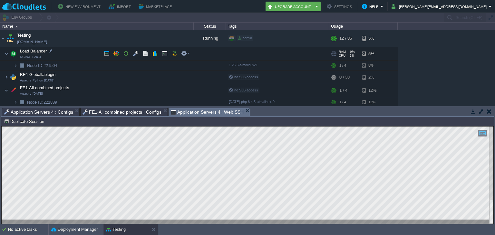
scroll to position [0, 0]
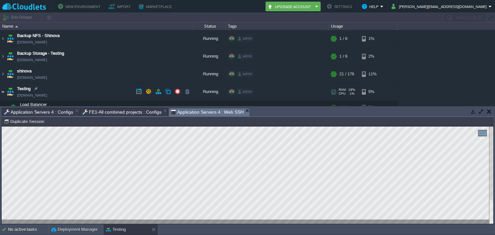
click at [3, 93] on img at bounding box center [2, 91] width 5 height 17
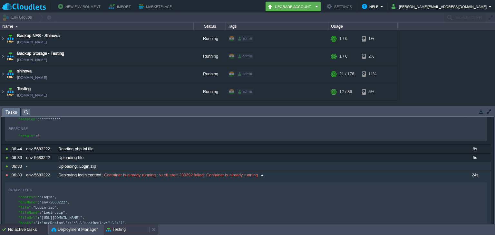
click at [122, 232] on button "Testing" at bounding box center [116, 229] width 20 height 6
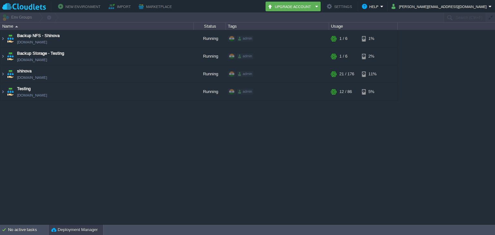
click at [90, 234] on div "Deployment Manager" at bounding box center [76, 230] width 54 height 10
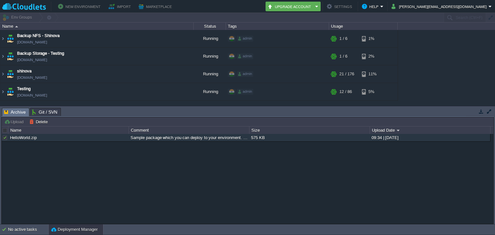
click at [59, 177] on div "HelloWorld.zip Sample package which you can deploy to your environment. Feel fr…" at bounding box center [247, 179] width 491 height 90
click at [16, 137] on link "HelloWorld.zip" at bounding box center [23, 137] width 27 height 5
click at [134, 156] on div "HelloWorld.zip Sample package which you can deploy to your environment. Feel fr…" at bounding box center [247, 179] width 491 height 90
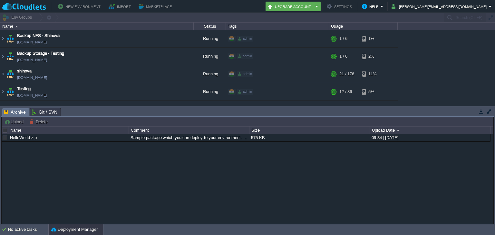
click at [4, 136] on div at bounding box center [5, 138] width 6 height 6
click at [21, 138] on link "HelloWorld.zip" at bounding box center [23, 137] width 27 height 5
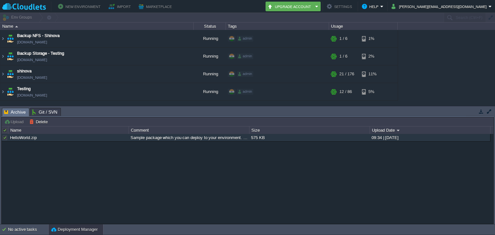
click at [5, 130] on div at bounding box center [5, 131] width 6 height 6
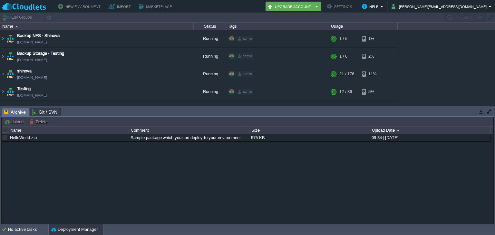
click at [5, 130] on div at bounding box center [5, 131] width 6 height 6
click at [13, 120] on button "Upload" at bounding box center [14, 122] width 21 height 6
drag, startPoint x: 38, startPoint y: 149, endPoint x: 20, endPoint y: 135, distance: 22.9
click at [35, 148] on div "HelloWorld.zip Sample package which you can deploy to your environment. Feel fr…" at bounding box center [247, 179] width 491 height 90
click at [14, 123] on button "Upload" at bounding box center [14, 122] width 21 height 6
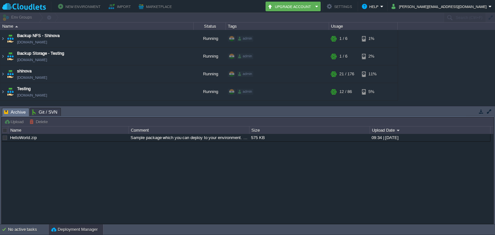
click at [17, 110] on span "Archive" at bounding box center [15, 112] width 22 height 8
click at [17, 111] on span "Archive" at bounding box center [15, 112] width 22 height 8
click at [48, 111] on span "Git / SVN" at bounding box center [44, 112] width 25 height 8
click at [12, 112] on span "Archive" at bounding box center [15, 112] width 22 height 8
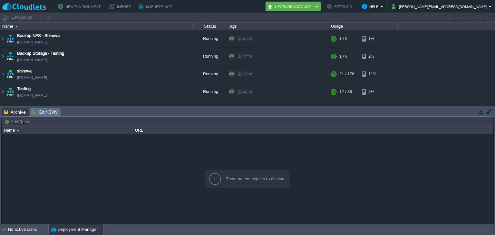
click at [49, 113] on span "Git / SVN" at bounding box center [44, 112] width 25 height 8
click at [23, 113] on span "Archive" at bounding box center [15, 112] width 22 height 8
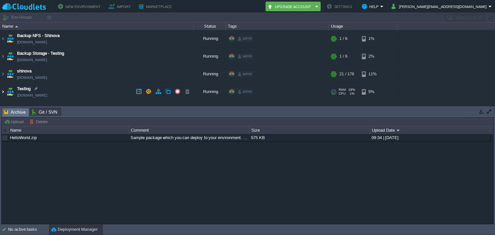
click at [4, 92] on img at bounding box center [2, 91] width 5 height 17
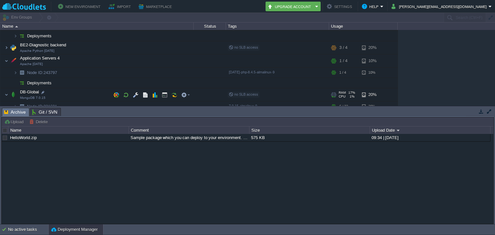
scroll to position [135, 0]
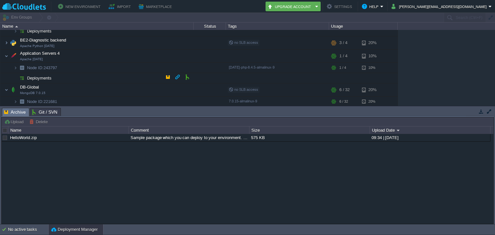
click at [48, 75] on span "Deployments" at bounding box center [39, 77] width 26 height 5
click at [45, 78] on span "Deployments" at bounding box center [39, 77] width 26 height 5
click at [36, 75] on span "Deployments" at bounding box center [39, 77] width 26 height 5
click at [32, 156] on div "HelloWorld.zip Sample package which you can deploy to your environment. Feel fr…" at bounding box center [247, 179] width 491 height 90
click at [482, 114] on td at bounding box center [481, 112] width 8 height 8
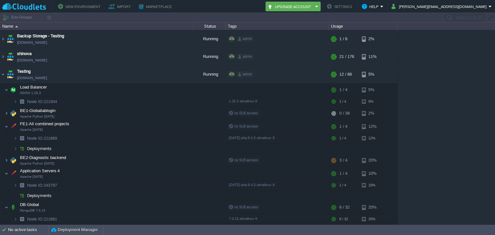
scroll to position [16, 0]
click at [43, 195] on span "Deployments" at bounding box center [39, 196] width 26 height 5
click at [167, 196] on button "button" at bounding box center [168, 196] width 6 height 6
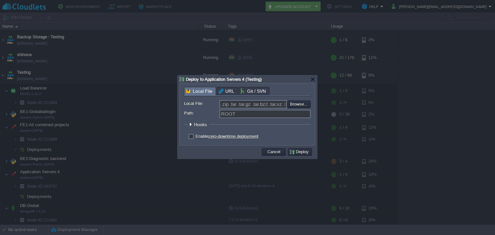
click at [195, 138] on label "Enable zero-downtime deployment" at bounding box center [226, 136] width 63 height 5
click at [191, 138] on input "checkbox" at bounding box center [190, 137] width 4 height 4
checkbox input "true"
click at [191, 123] on div at bounding box center [190, 124] width 5 height 5
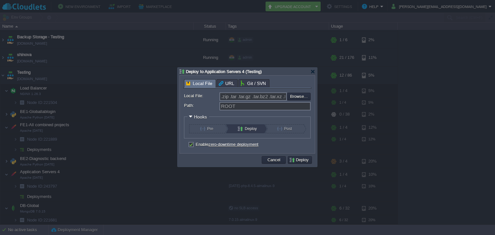
click at [250, 128] on button "Deploy" at bounding box center [249, 128] width 22 height 9
click at [189, 147] on div "Enable zero-downtime deployment" at bounding box center [247, 145] width 127 height 6
click at [294, 97] on input "file" at bounding box center [269, 97] width 81 height 8
type input "C:\fakepath\Login.zip"
type input "Login.zip"
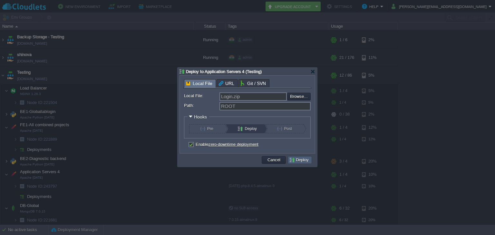
click at [307, 164] on td "Deploy" at bounding box center [300, 160] width 24 height 8
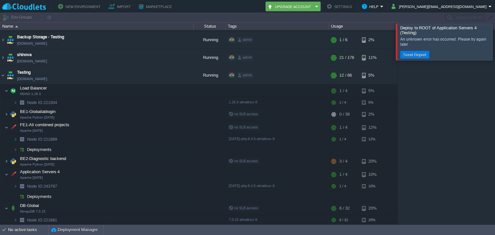
click at [425, 35] on div "An unknown error has occurred. Please try again later" at bounding box center [446, 41] width 92 height 13
click at [16, 184] on img at bounding box center [16, 186] width 4 height 10
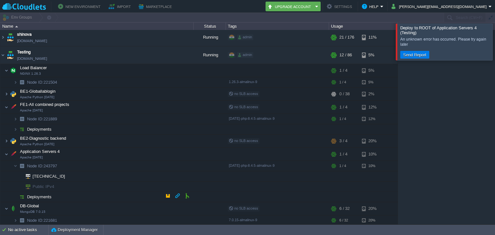
click at [46, 195] on span "Deployments" at bounding box center [39, 196] width 26 height 5
click at [125, 165] on button "button" at bounding box center [126, 165] width 6 height 6
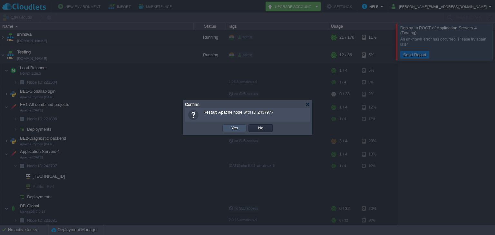
click at [237, 128] on button "Yes" at bounding box center [234, 128] width 11 height 6
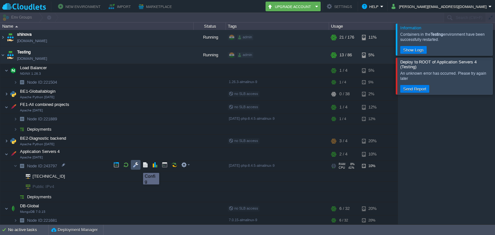
click at [134, 167] on button "button" at bounding box center [136, 165] width 6 height 6
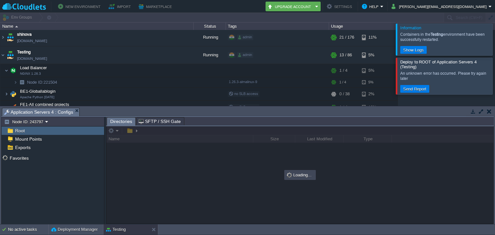
click at [475, 109] on button "button" at bounding box center [473, 112] width 6 height 6
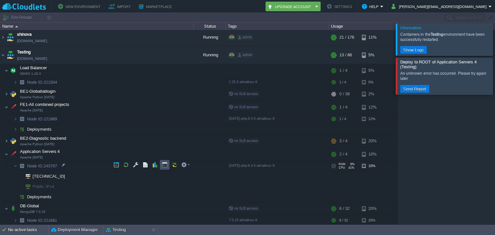
click at [165, 165] on button "button" at bounding box center [165, 165] width 6 height 6
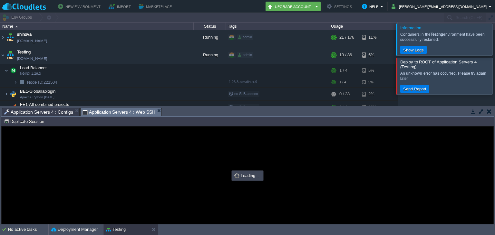
scroll to position [0, 0]
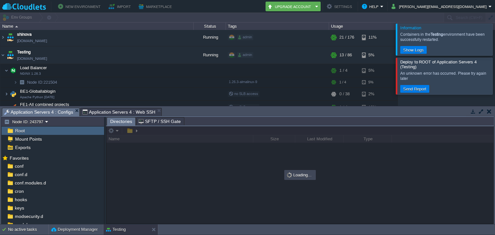
click at [43, 114] on span "Application Servers 4 : Configs" at bounding box center [38, 112] width 69 height 8
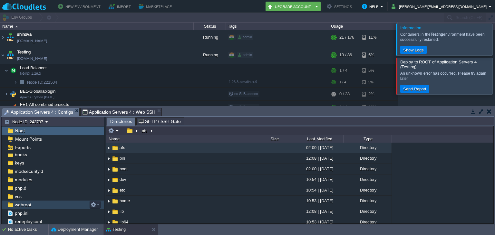
click at [35, 207] on div "webroot" at bounding box center [53, 205] width 102 height 8
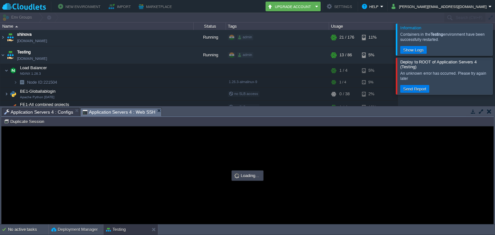
click at [108, 110] on span "Application Servers 4 : Web SSH" at bounding box center [118, 112] width 73 height 8
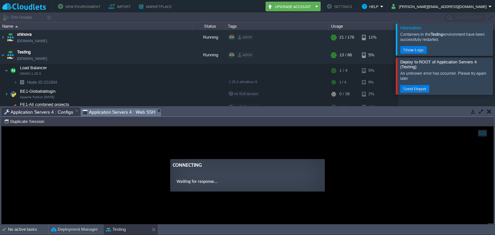
click at [47, 112] on span "Application Servers 4 : Configs" at bounding box center [38, 112] width 69 height 8
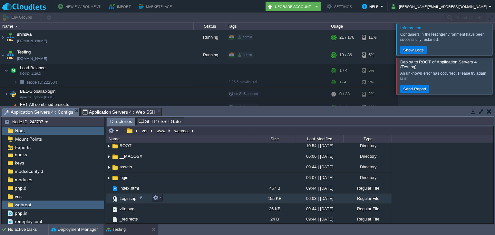
scroll to position [0, 0]
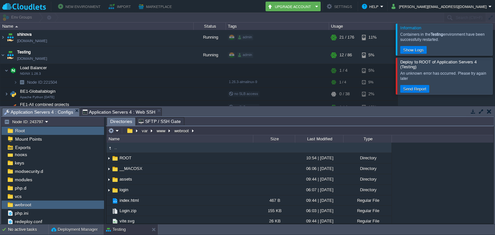
click at [125, 110] on span "Application Servers 4 : Web SSH" at bounding box center [118, 112] width 73 height 8
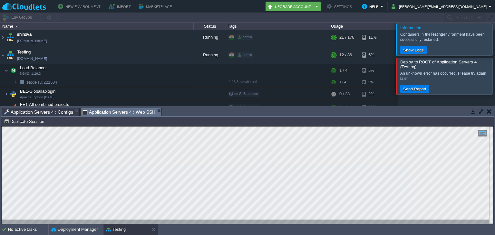
click at [494, 40] on div at bounding box center [502, 40] width 0 height 32
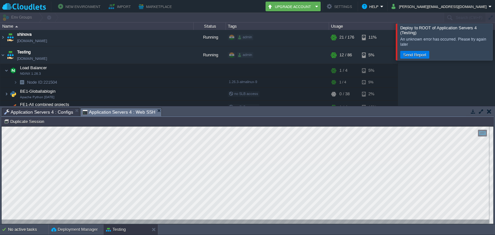
click at [494, 43] on div at bounding box center [502, 42] width 0 height 36
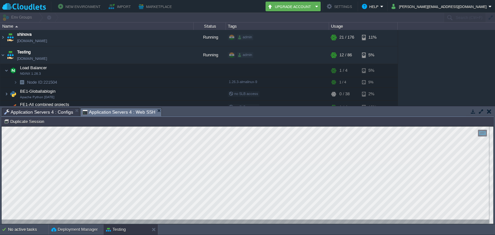
click at [473, 110] on button "button" at bounding box center [473, 112] width 6 height 6
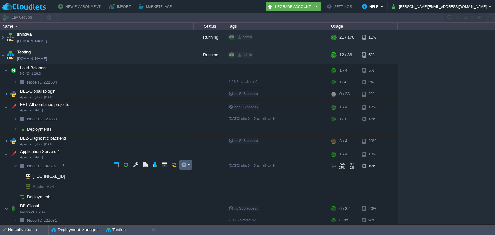
click at [189, 164] on em at bounding box center [185, 165] width 9 height 6
click at [176, 165] on button "button" at bounding box center [174, 165] width 6 height 6
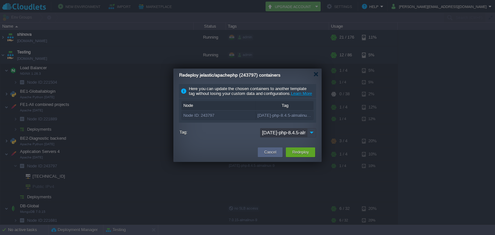
click at [311, 137] on img at bounding box center [311, 132] width 9 height 9
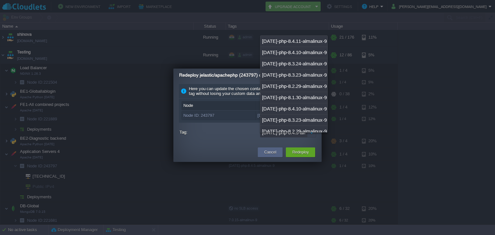
scroll to position [71, 0]
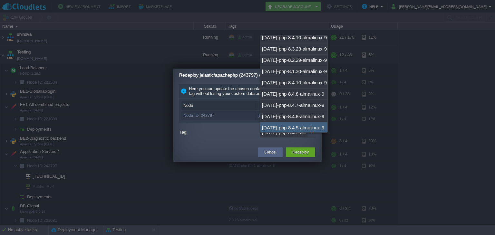
click at [311, 137] on img at bounding box center [311, 132] width 9 height 9
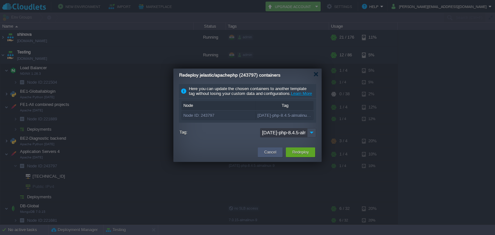
click at [266, 156] on button "Cancel" at bounding box center [270, 152] width 12 height 6
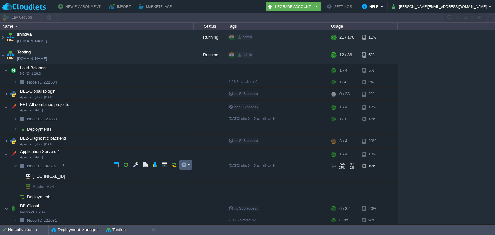
click at [189, 165] on em at bounding box center [185, 165] width 9 height 6
click at [189, 165] on td at bounding box center [185, 165] width 13 height 10
click at [175, 167] on td at bounding box center [174, 165] width 10 height 10
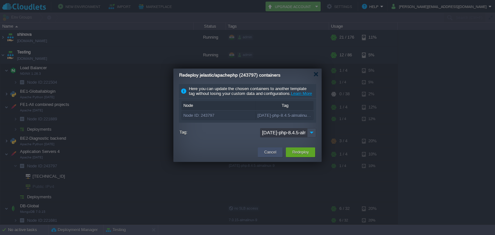
click at [266, 156] on button "Cancel" at bounding box center [270, 152] width 12 height 6
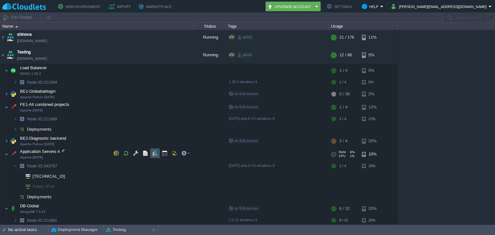
click at [156, 155] on button "button" at bounding box center [155, 153] width 6 height 6
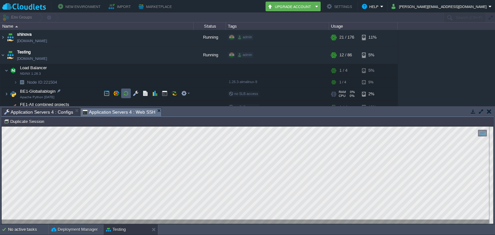
click at [121, 89] on td at bounding box center [126, 94] width 10 height 10
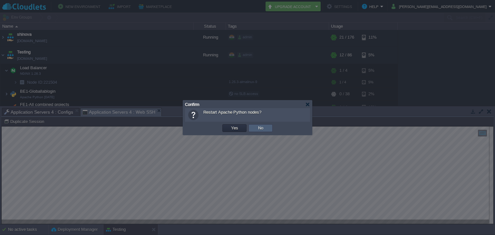
click at [269, 129] on td "No" at bounding box center [260, 128] width 24 height 8
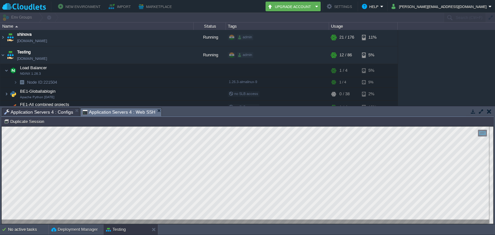
click at [472, 112] on button "button" at bounding box center [473, 112] width 6 height 6
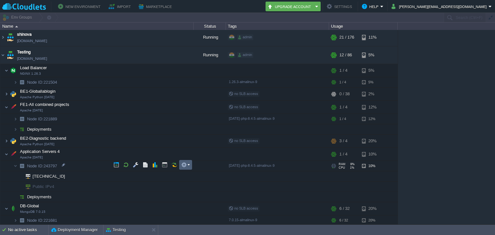
click at [187, 165] on em at bounding box center [185, 165] width 9 height 6
click at [175, 165] on button "button" at bounding box center [174, 165] width 6 height 6
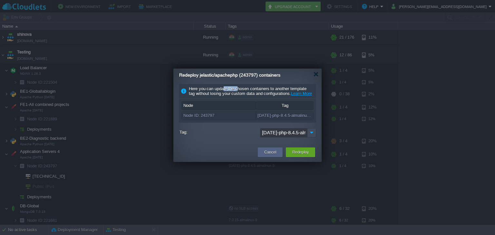
drag, startPoint x: 228, startPoint y: 84, endPoint x: 238, endPoint y: 84, distance: 10.3
click at [238, 84] on div "Here you can update the chosen containers to another template tag without losin…" at bounding box center [247, 91] width 137 height 14
click at [269, 156] on button "Cancel" at bounding box center [270, 152] width 12 height 6
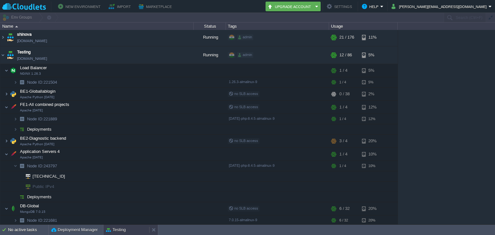
click at [121, 230] on button "Testing" at bounding box center [116, 230] width 20 height 6
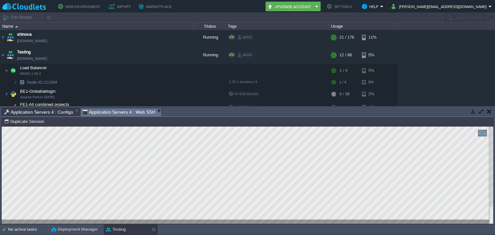
click at [473, 113] on button "button" at bounding box center [473, 112] width 6 height 6
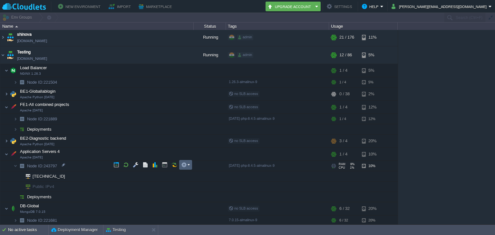
click at [188, 165] on em at bounding box center [185, 165] width 9 height 6
click at [16, 166] on img at bounding box center [16, 166] width 4 height 10
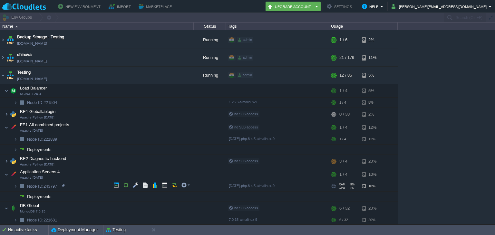
click at [18, 185] on img at bounding box center [21, 186] width 9 height 10
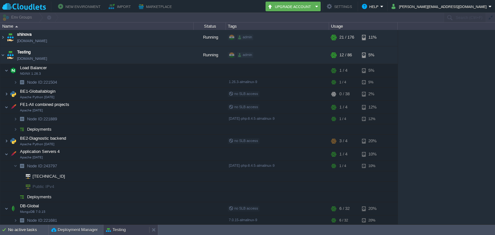
click at [121, 231] on button "Testing" at bounding box center [116, 230] width 20 height 6
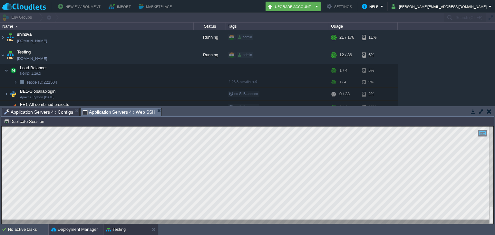
click at [88, 230] on button "Deployment Manager" at bounding box center [74, 229] width 46 height 6
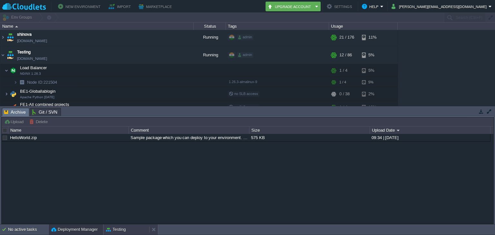
click at [119, 231] on button "Testing" at bounding box center [116, 229] width 20 height 6
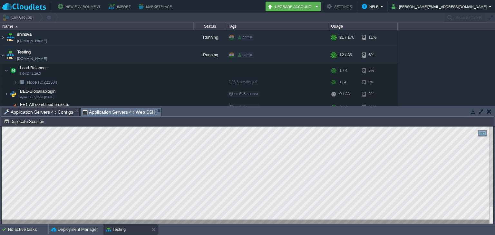
click at [474, 113] on button "button" at bounding box center [473, 112] width 6 height 6
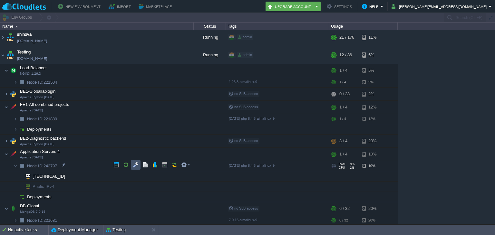
click at [137, 166] on button "button" at bounding box center [136, 165] width 6 height 6
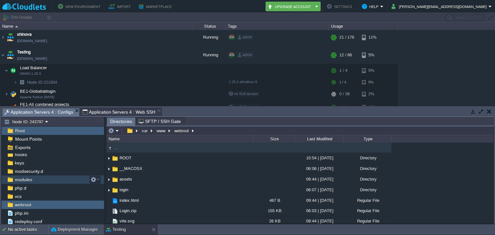
click at [36, 178] on div "modules" at bounding box center [53, 179] width 102 height 8
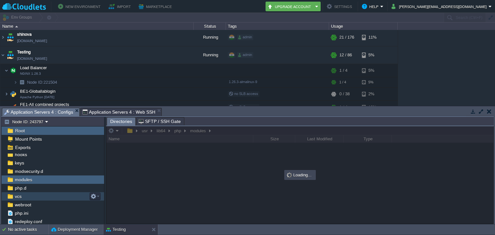
scroll to position [0, 0]
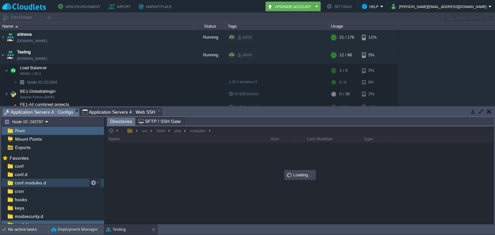
click at [32, 182] on span "conf.modules.d" at bounding box center [30, 183] width 33 height 6
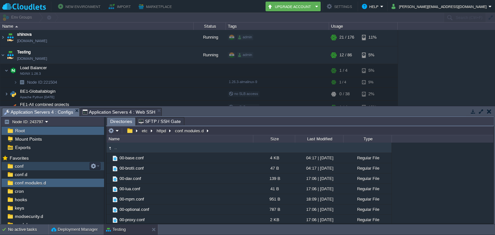
click at [26, 168] on div "conf" at bounding box center [53, 166] width 102 height 8
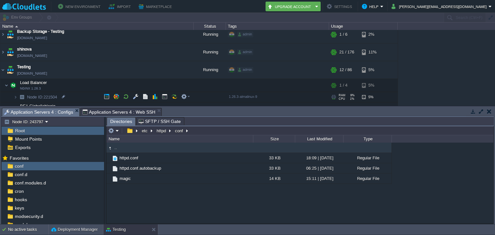
scroll to position [107, 0]
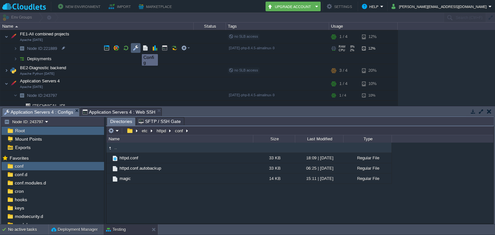
click at [136, 48] on button "button" at bounding box center [136, 48] width 6 height 6
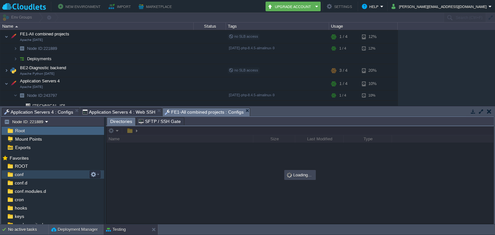
click at [26, 174] on div "conf" at bounding box center [53, 174] width 102 height 8
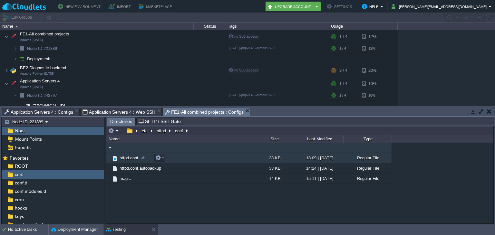
click at [129, 157] on span "httpd.conf" at bounding box center [128, 157] width 21 height 5
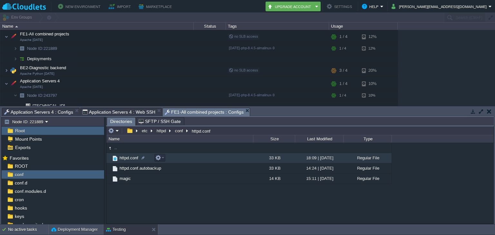
click at [129, 157] on span "httpd.conf" at bounding box center [128, 157] width 21 height 5
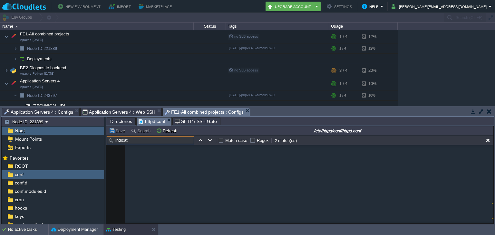
scroll to position [5631, 0]
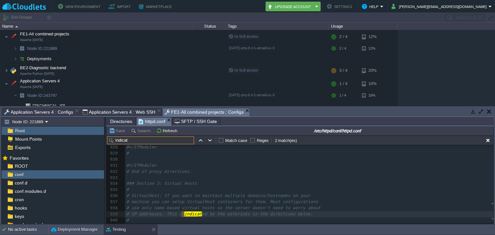
drag, startPoint x: 145, startPoint y: 139, endPoint x: 84, endPoint y: 139, distance: 61.5
click at [84, 139] on div "Node ID: 221889 Root Mount Points Exports Mark the most frequently used files a…" at bounding box center [247, 170] width 492 height 107
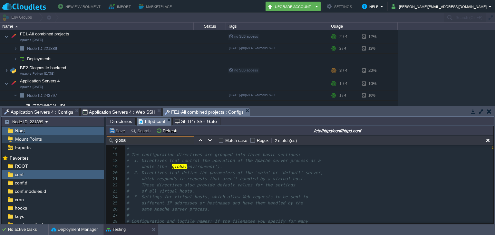
scroll to position [148, 0]
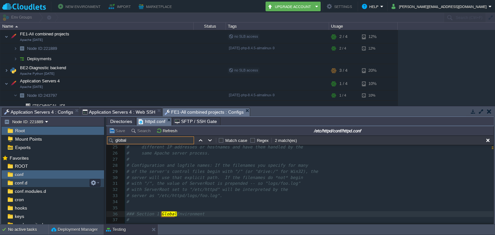
type input "global"
click at [34, 184] on div "conf.d" at bounding box center [53, 183] width 102 height 8
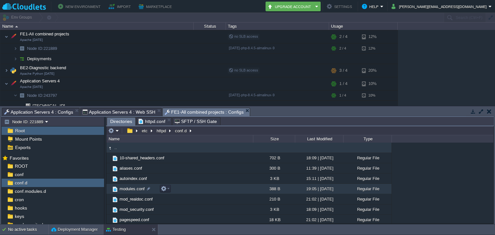
click at [137, 189] on span "modules.conf" at bounding box center [131, 188] width 27 height 5
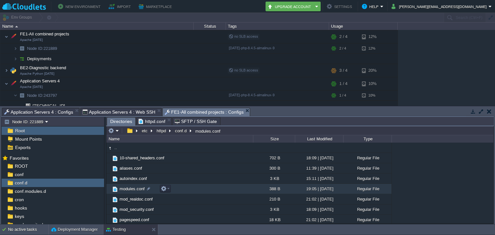
click at [137, 189] on span "modules.conf" at bounding box center [131, 188] width 27 height 5
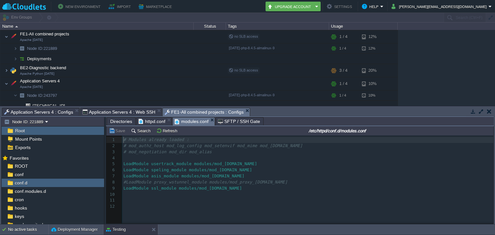
scroll to position [2, 0]
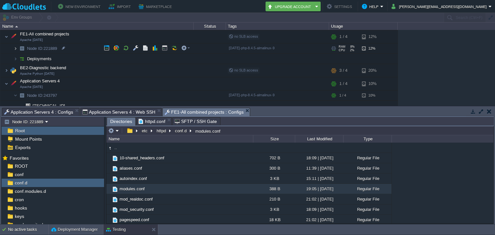
click at [17, 48] on img at bounding box center [16, 48] width 4 height 10
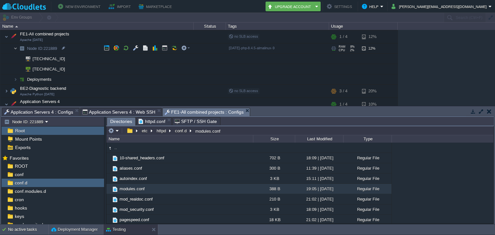
click at [17, 48] on img at bounding box center [16, 48] width 4 height 10
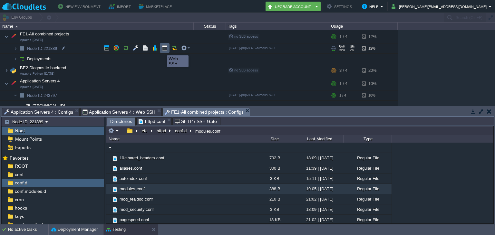
click at [164, 49] on button "button" at bounding box center [165, 48] width 6 height 6
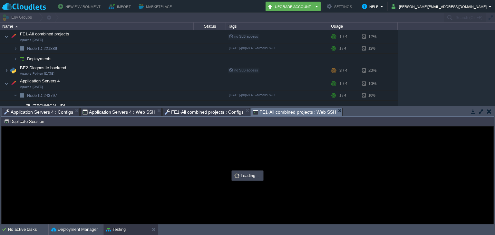
scroll to position [0, 0]
type input "#000000"
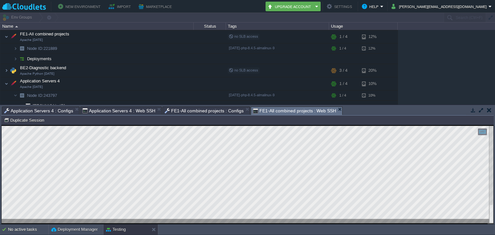
click at [331, 111] on em "FE1-All combined projects : Web SSH" at bounding box center [297, 111] width 89 height 8
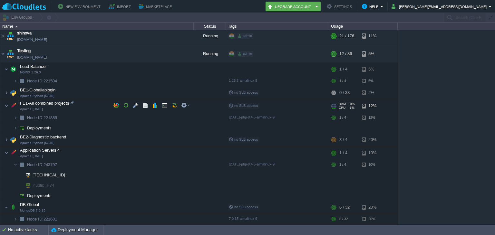
scroll to position [37, 0]
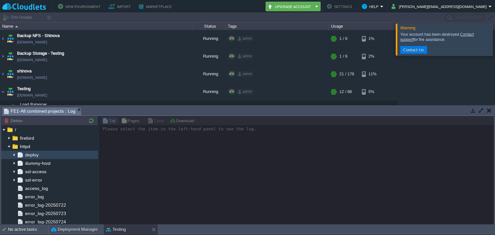
click at [37, 156] on span "deploy" at bounding box center [32, 155] width 16 height 6
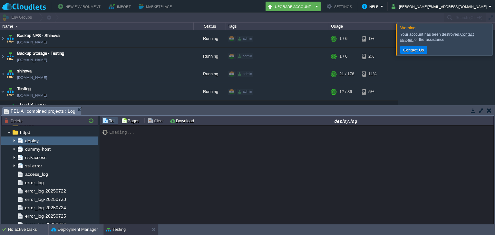
scroll to position [5, 0]
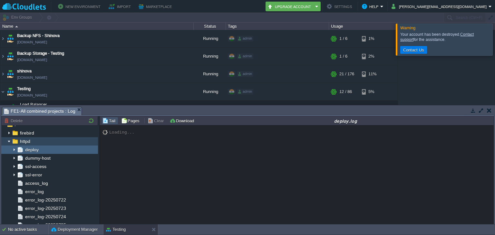
click at [9, 139] on img at bounding box center [8, 141] width 5 height 8
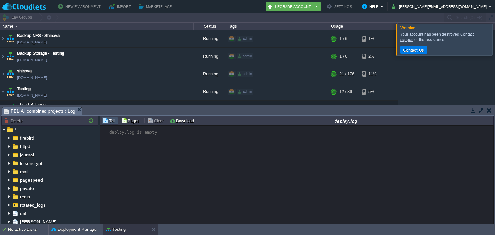
scroll to position [107, 0]
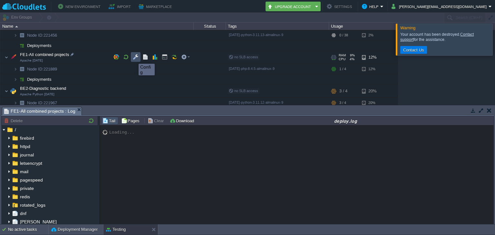
click at [134, 58] on button "button" at bounding box center [136, 57] width 6 height 6
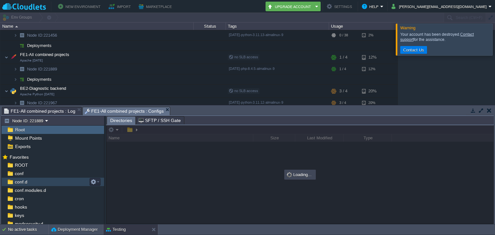
click at [40, 183] on div "conf.d" at bounding box center [53, 182] width 102 height 8
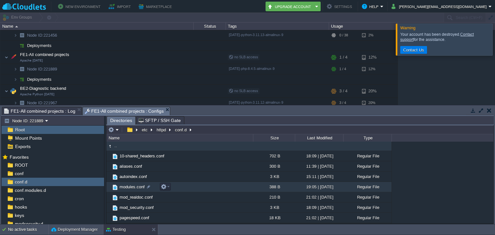
scroll to position [0, 0]
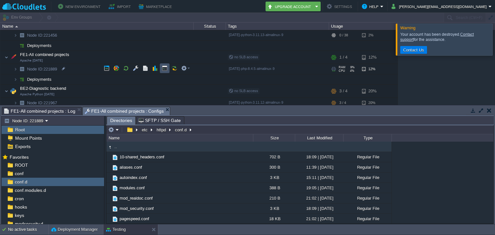
click at [165, 69] on button "button" at bounding box center [165, 68] width 6 height 6
click at [111, 107] on span "FE1-All combined projects : Configs" at bounding box center [124, 111] width 79 height 8
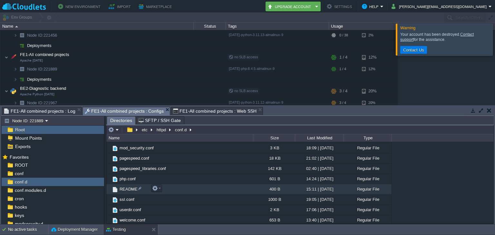
scroll to position [61, 0]
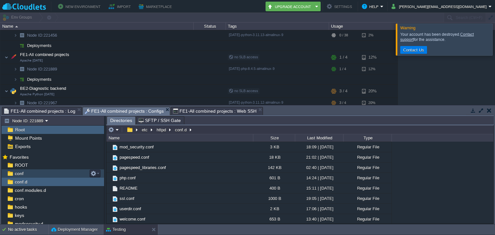
click at [27, 175] on div "conf" at bounding box center [53, 173] width 102 height 8
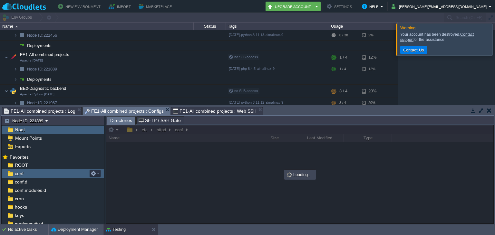
scroll to position [0, 0]
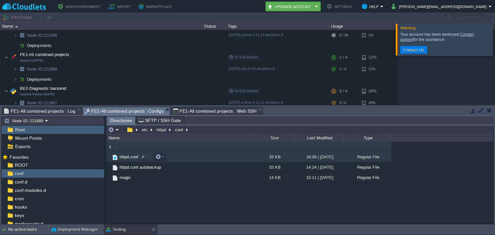
click at [128, 159] on span "httpd.conf" at bounding box center [128, 156] width 21 height 5
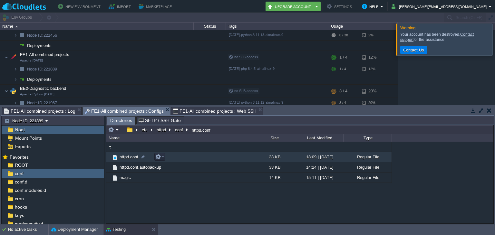
click at [128, 159] on span "httpd.conf" at bounding box center [128, 156] width 21 height 5
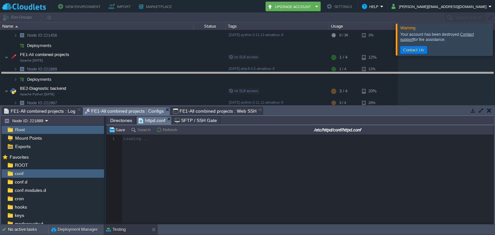
drag, startPoint x: 267, startPoint y: 115, endPoint x: 271, endPoint y: 80, distance: 35.1
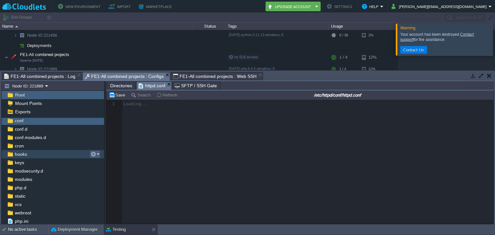
scroll to position [26, 0]
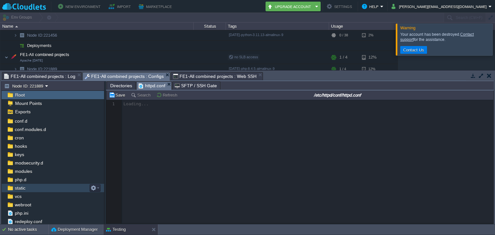
click at [31, 187] on div "static" at bounding box center [53, 188] width 102 height 8
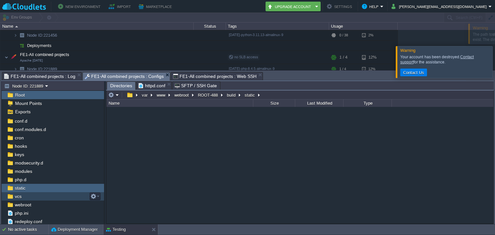
click at [19, 198] on span "vcs" at bounding box center [18, 197] width 9 height 6
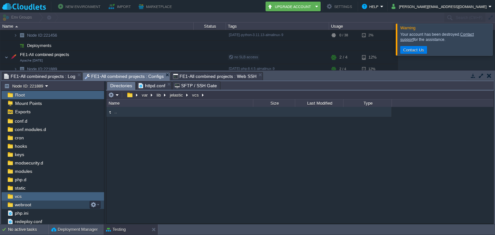
click at [29, 206] on span "webroot" at bounding box center [23, 205] width 19 height 6
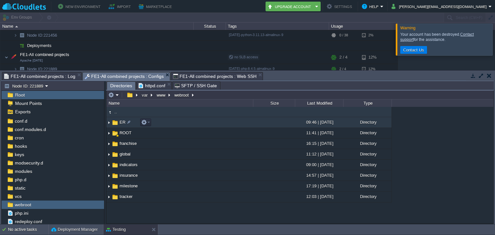
click at [108, 125] on img at bounding box center [108, 123] width 5 height 10
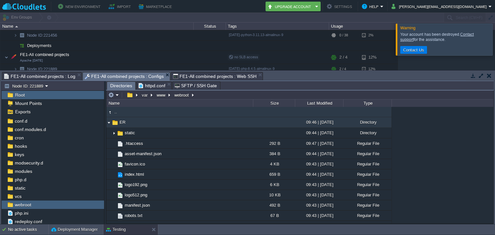
click at [108, 125] on img at bounding box center [108, 123] width 5 height 10
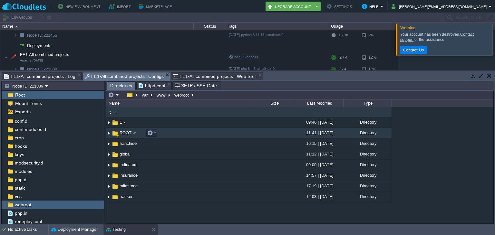
click at [109, 132] on img at bounding box center [108, 133] width 5 height 10
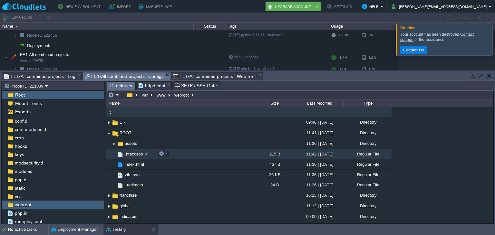
click at [136, 154] on span ".htaccess" at bounding box center [134, 153] width 20 height 5
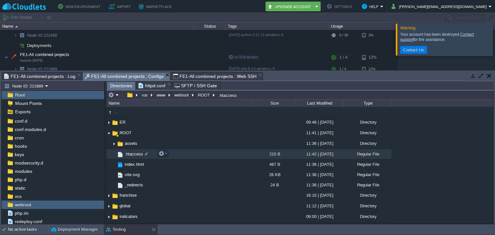
click at [136, 154] on span ".htaccess" at bounding box center [134, 153] width 20 height 5
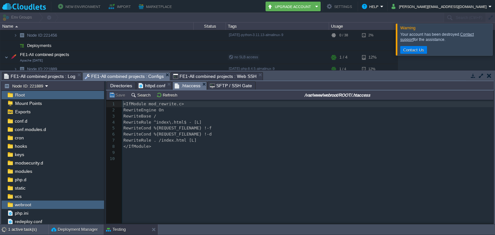
scroll to position [2, 0]
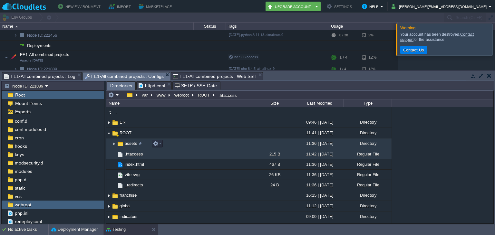
click at [116, 145] on img at bounding box center [113, 144] width 5 height 10
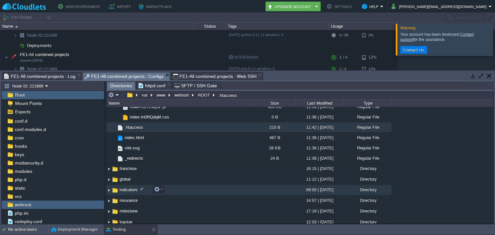
scroll to position [50, 0]
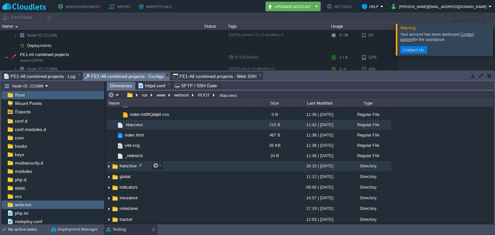
click at [111, 165] on img at bounding box center [108, 166] width 5 height 10
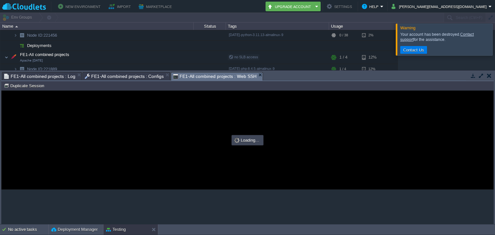
type input "#000000"
click at [209, 75] on span "FE1-All combined projects : Web SSH" at bounding box center [214, 76] width 83 height 8
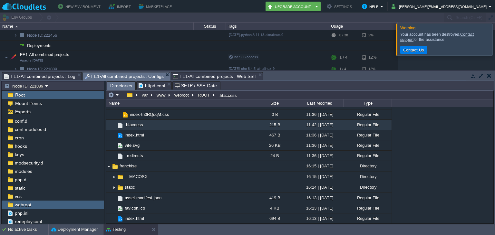
click at [108, 77] on span "FE1-All combined projects : Configs" at bounding box center [124, 76] width 79 height 8
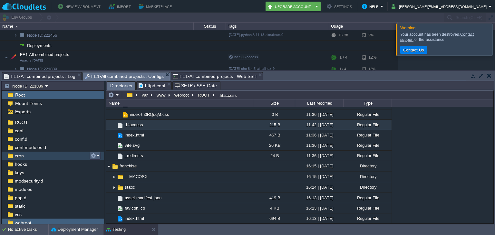
scroll to position [0, 0]
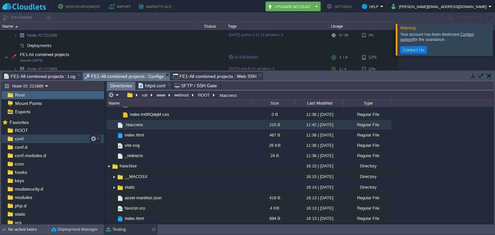
click at [17, 137] on span "conf" at bounding box center [19, 139] width 11 height 6
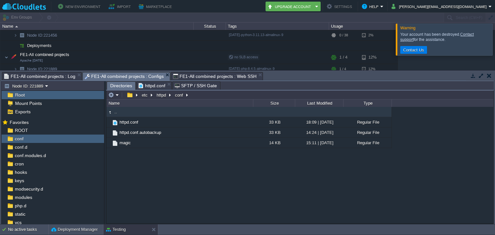
click at [216, 78] on span "FE1-All combined projects : Web SSH" at bounding box center [214, 76] width 83 height 8
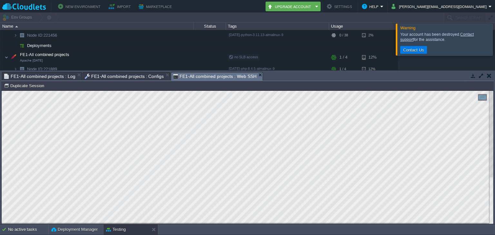
click at [473, 77] on button "button" at bounding box center [473, 76] width 6 height 6
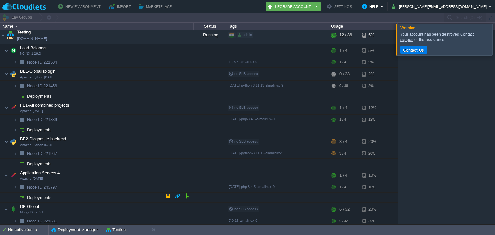
scroll to position [57, 0]
click at [125, 231] on button "Testing" at bounding box center [116, 230] width 20 height 6
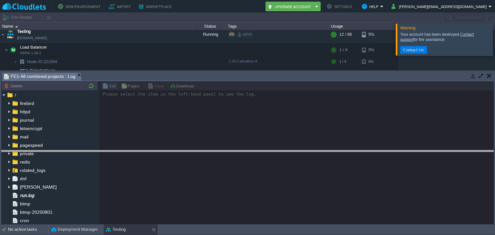
drag, startPoint x: 312, startPoint y: 80, endPoint x: 318, endPoint y: 196, distance: 116.4
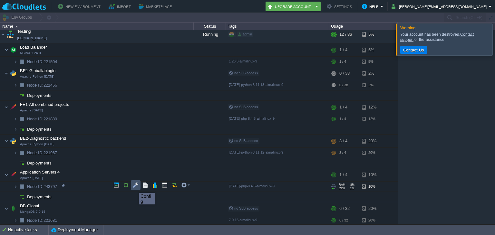
click at [134, 187] on button "button" at bounding box center [136, 185] width 6 height 6
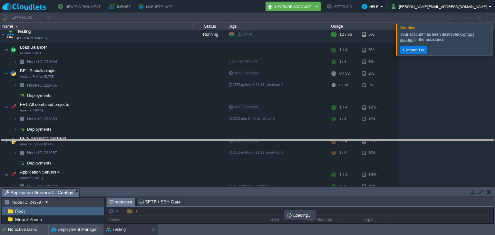
drag, startPoint x: 133, startPoint y: 196, endPoint x: 137, endPoint y: 147, distance: 49.5
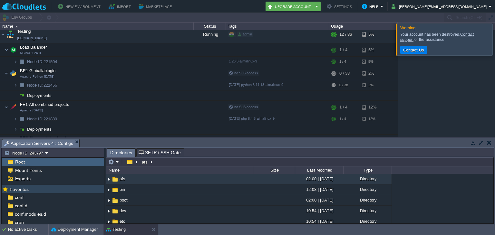
scroll to position [76, 0]
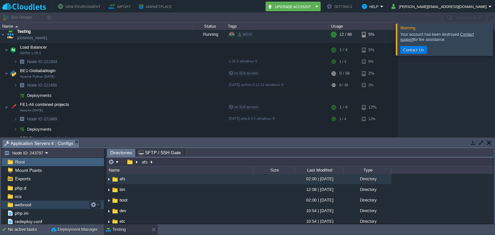
click at [30, 202] on span "webroot" at bounding box center [23, 205] width 19 height 6
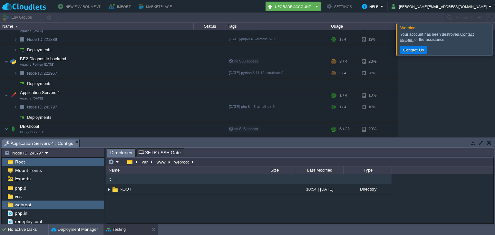
scroll to position [144, 0]
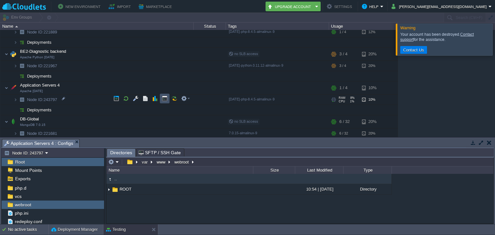
click at [163, 99] on button "button" at bounding box center [165, 99] width 6 height 6
click at [40, 144] on span "Application Servers 4 : Configs" at bounding box center [38, 143] width 69 height 8
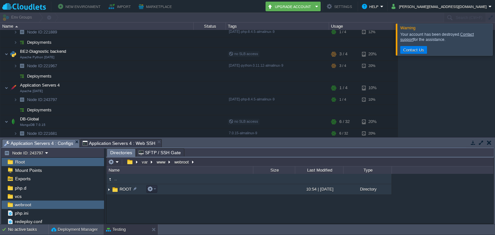
scroll to position [0, 0]
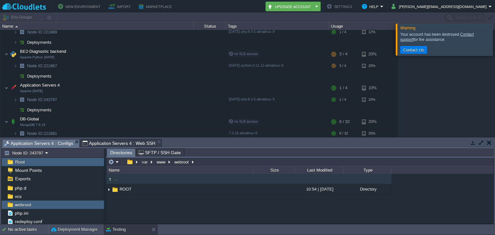
click at [130, 205] on div ".. ROOT 10:54 | [DATE] Directory" at bounding box center [299, 199] width 387 height 50
click at [128, 205] on div ".. ROOT 10:54 | [DATE] Directory" at bounding box center [299, 199] width 387 height 50
click at [118, 159] on td at bounding box center [113, 162] width 13 height 8
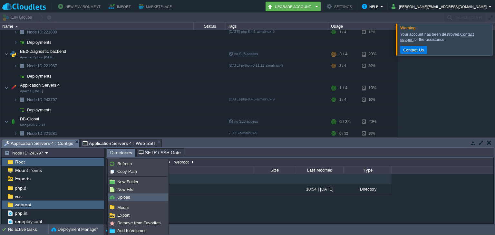
click at [130, 197] on span "Upload" at bounding box center [123, 197] width 13 height 5
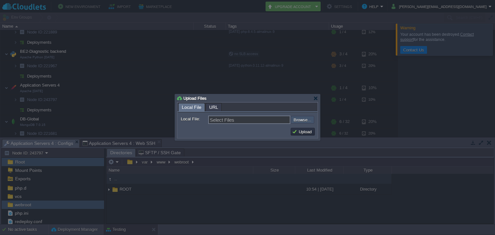
click at [306, 119] on input "file" at bounding box center [272, 120] width 81 height 8
type input "C:\fakepath\Login.zip"
type input "Login.zip"
click at [306, 134] on button "Upload" at bounding box center [303, 132] width 22 height 6
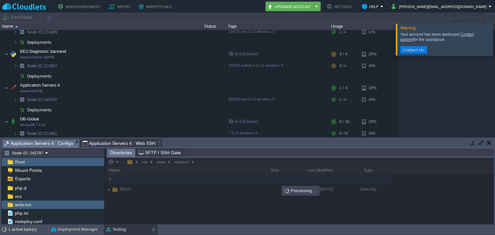
type input "#000000"
click at [122, 142] on span "Application Servers 4 : Web SSH" at bounding box center [118, 143] width 73 height 8
click at [52, 144] on span "Application Servers 4 : Configs" at bounding box center [38, 143] width 69 height 8
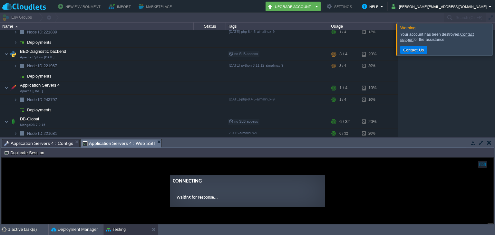
click at [111, 144] on span "Application Servers 4 : Web SSH" at bounding box center [118, 143] width 73 height 8
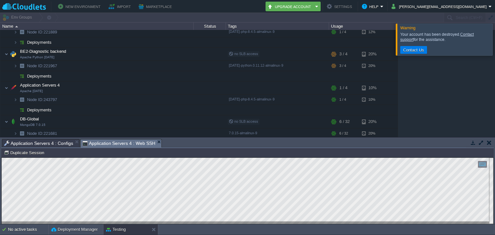
click at [47, 142] on span "Application Servers 4 : Configs" at bounding box center [38, 143] width 69 height 8
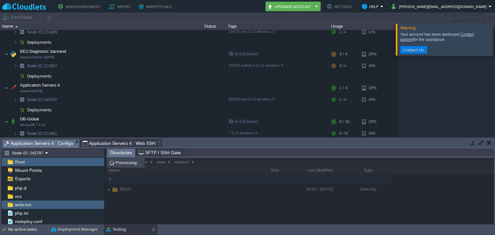
click at [174, 213] on div at bounding box center [299, 190] width 387 height 66
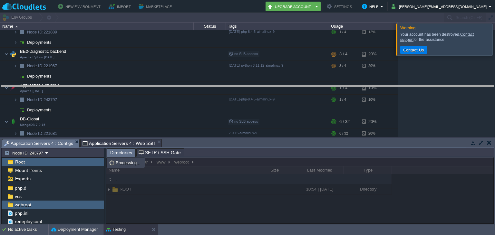
drag, startPoint x: 263, startPoint y: 147, endPoint x: 270, endPoint y: 92, distance: 55.8
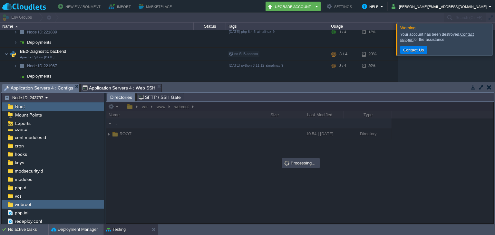
scroll to position [21, 0]
click at [201, 187] on div at bounding box center [299, 162] width 387 height 121
click at [494, 39] on div at bounding box center [502, 40] width 0 height 32
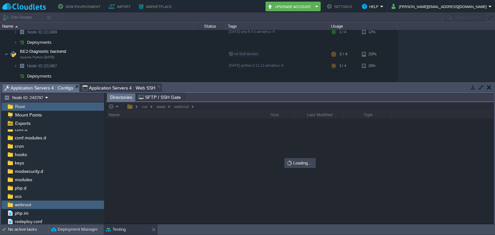
click at [191, 172] on div at bounding box center [299, 162] width 387 height 121
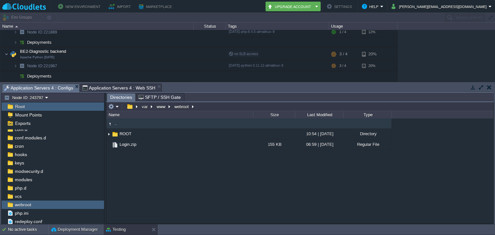
click at [143, 178] on div ".. ROOT 10:54 | [DATE] Directory Login.zip 155 KB 06:59 | [DATE] Regular File" at bounding box center [299, 170] width 387 height 105
click at [120, 88] on span "Application Servers 4 : Web SSH" at bounding box center [118, 88] width 73 height 8
click at [46, 90] on span "Application Servers 4 : Configs" at bounding box center [38, 88] width 69 height 8
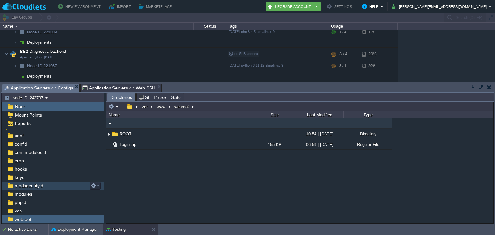
scroll to position [0, 0]
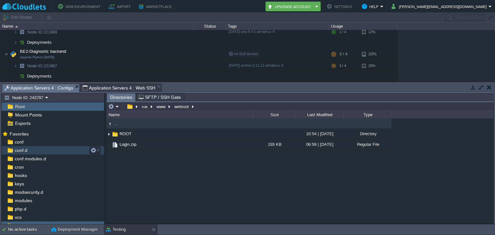
click at [27, 151] on span "conf.d" at bounding box center [21, 150] width 15 height 6
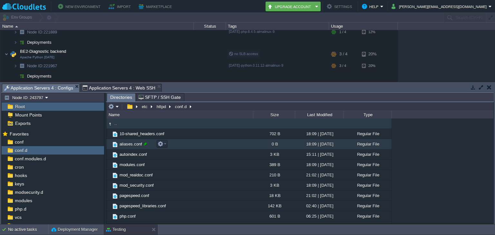
click at [148, 145] on div at bounding box center [145, 144] width 6 height 6
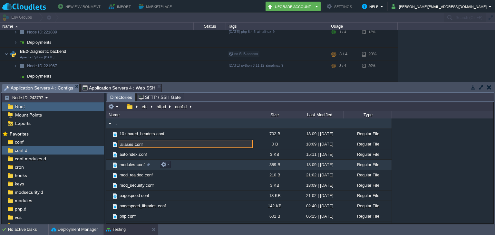
click at [201, 169] on td "modules.conf" at bounding box center [179, 165] width 147 height 10
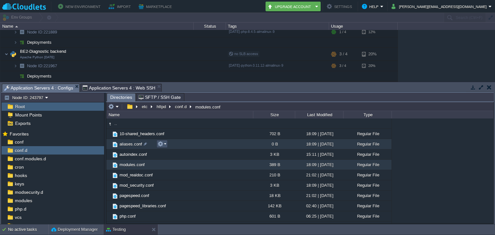
click at [161, 146] on button "button" at bounding box center [160, 144] width 6 height 6
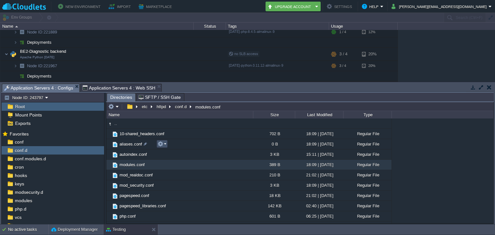
click at [161, 146] on button "button" at bounding box center [160, 144] width 6 height 6
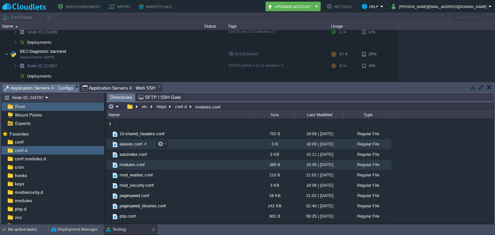
click at [129, 142] on span "aliases.conf" at bounding box center [130, 143] width 24 height 5
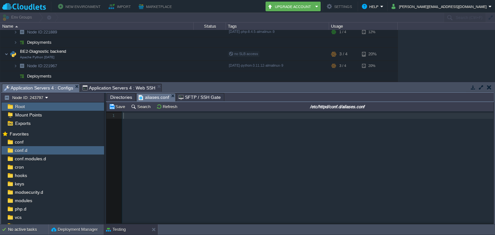
scroll to position [2, 0]
click at [317, 110] on input "/etc/httpd/conf.d/aliases.conf" at bounding box center [337, 107] width 310 height 8
click at [196, 147] on div "1 1 ​" at bounding box center [304, 172] width 396 height 122
type textarea "sdfsa"
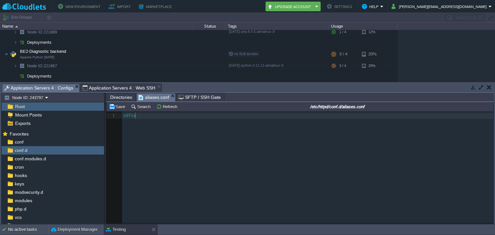
drag, startPoint x: 178, startPoint y: 123, endPoint x: 67, endPoint y: 111, distance: 112.0
click at [67, 111] on div "Node ID: 243797 Root Mount Points Exports Mark the most frequently used files a…" at bounding box center [247, 158] width 492 height 131
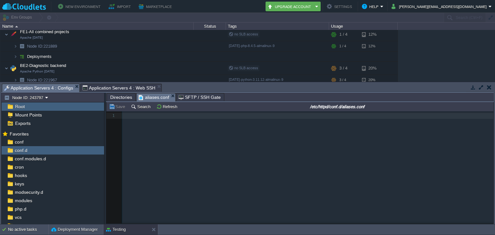
scroll to position [112, 0]
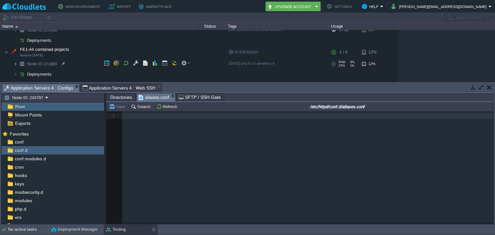
click at [15, 62] on img at bounding box center [16, 64] width 4 height 10
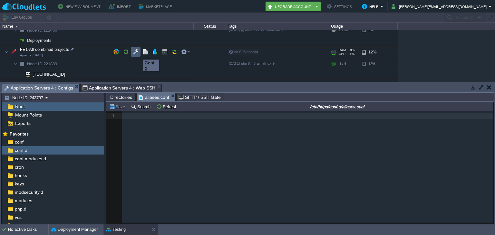
click at [137, 54] on button "button" at bounding box center [136, 52] width 6 height 6
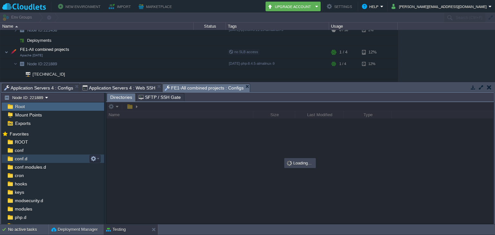
click at [22, 158] on span "conf.d" at bounding box center [21, 159] width 15 height 6
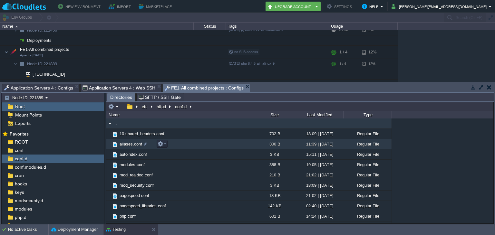
click at [129, 146] on span "aliases.conf" at bounding box center [130, 143] width 24 height 5
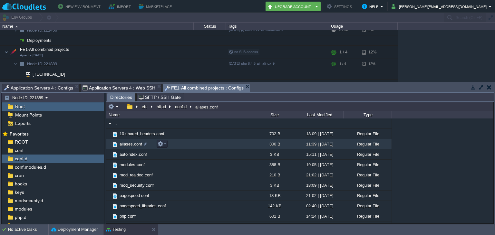
click at [129, 146] on span "aliases.conf" at bounding box center [130, 143] width 24 height 5
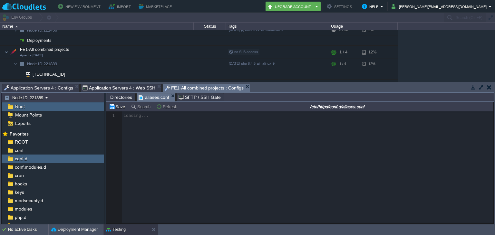
click at [195, 145] on div at bounding box center [299, 167] width 387 height 112
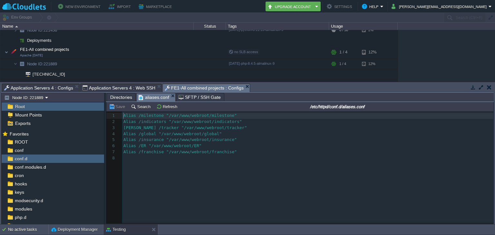
scroll to position [2, 0]
click at [199, 149] on pre "Alias /ER "/var/www/webroot/ER"" at bounding box center [308, 146] width 373 height 6
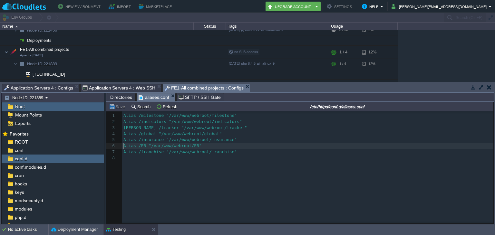
type textarea "Alias /ER "/var/www/webroot/ER""
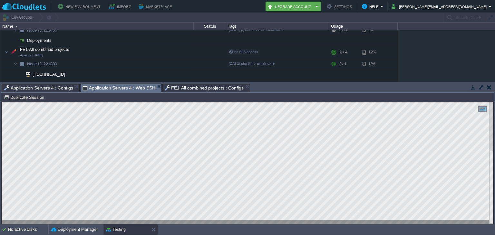
click at [106, 88] on span "Application Servers 4 : Web SSH" at bounding box center [118, 88] width 73 height 8
click at [115, 89] on span "Application Servers 4 : Web SSH" at bounding box center [118, 88] width 73 height 8
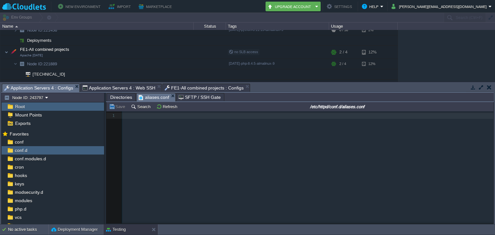
click at [49, 90] on span "Application Servers 4 : Configs" at bounding box center [38, 88] width 69 height 8
drag, startPoint x: 122, startPoint y: 87, endPoint x: 102, endPoint y: 88, distance: 20.6
click at [122, 87] on span "Application Servers 4 : Web SSH" at bounding box center [118, 88] width 73 height 8
click at [60, 89] on span "Application Servers 4 : Configs" at bounding box center [38, 88] width 69 height 8
click at [162, 125] on div "x 1 ​" at bounding box center [304, 172] width 396 height 122
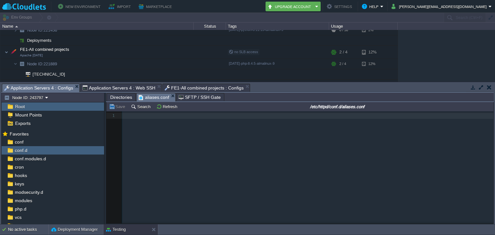
paste textarea "ER"
click at [143, 117] on span "Alias /ER "/var/www/webroot/ER"" at bounding box center [162, 115] width 78 height 5
type textarea "login"
click at [199, 117] on span "Alias /login "/var/www/webroot/ER"" at bounding box center [166, 115] width 86 height 5
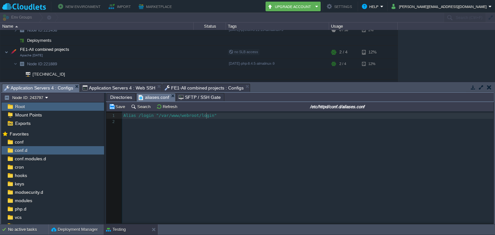
type textarea "login"
click at [121, 110] on td "Save" at bounding box center [118, 107] width 20 height 8
click at [473, 89] on button "button" at bounding box center [473, 87] width 6 height 6
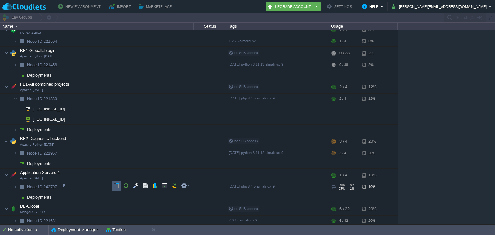
click at [114, 186] on button "button" at bounding box center [116, 186] width 6 height 6
click at [124, 187] on button "button" at bounding box center [126, 186] width 6 height 6
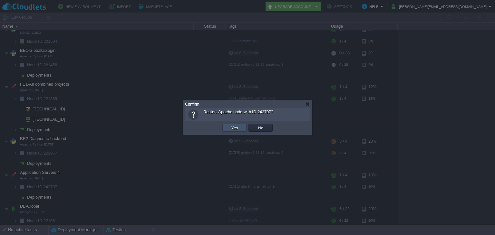
click at [235, 126] on button "Yes" at bounding box center [234, 128] width 11 height 6
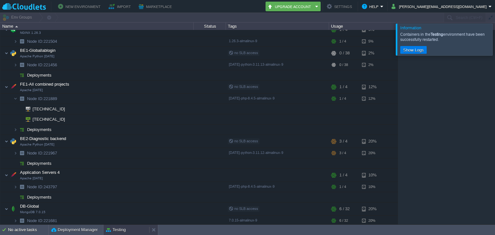
click at [123, 229] on button "Testing" at bounding box center [116, 230] width 20 height 6
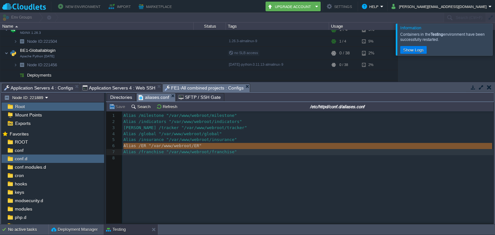
click at [203, 86] on span "FE1-All combined projects : Configs" at bounding box center [204, 88] width 79 height 8
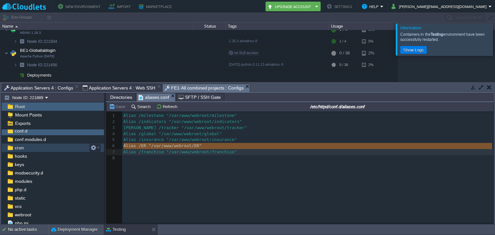
scroll to position [38, 0]
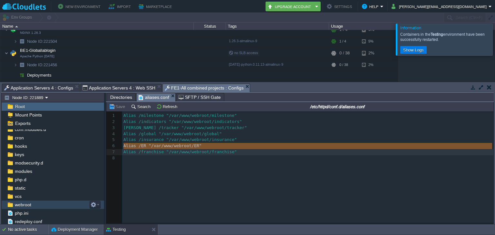
click at [39, 205] on div "webroot" at bounding box center [53, 205] width 102 height 8
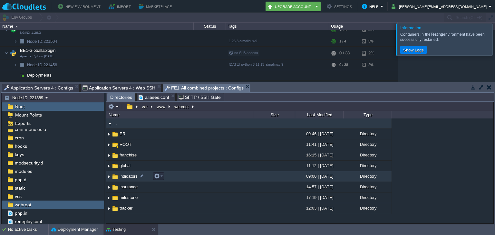
click at [126, 175] on span "indicators" at bounding box center [128, 176] width 20 height 5
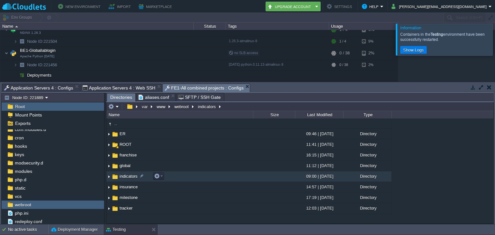
click at [126, 175] on span "indicators" at bounding box center [128, 176] width 20 height 5
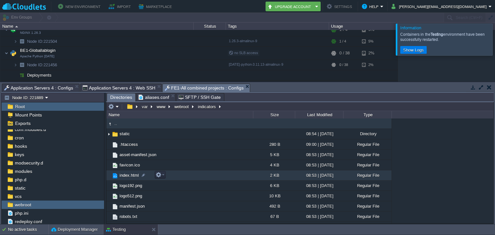
scroll to position [8, 0]
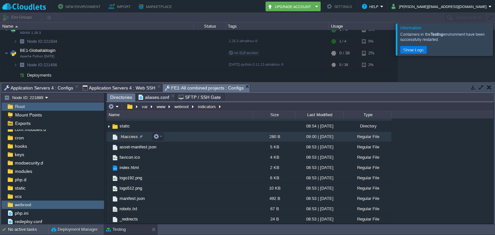
click at [129, 137] on span ".htaccess" at bounding box center [128, 136] width 20 height 5
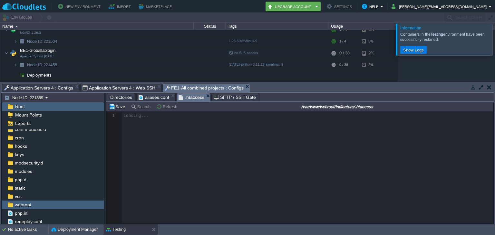
scroll to position [2, 0]
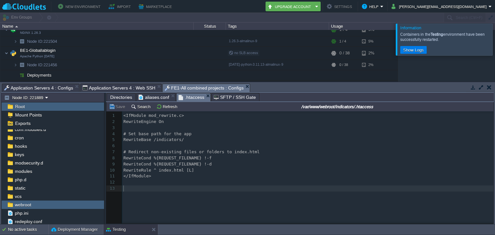
click at [208, 197] on div "13 1 <IfModule mod_rewrite.c> 2 RewriteEngine On 3 ​ 4 # Set base path for the …" at bounding box center [304, 172] width 396 height 122
type textarea "<IfModule mod_rewrite.c> RewriteEngine On # Set base path for the app RewriteBa…"
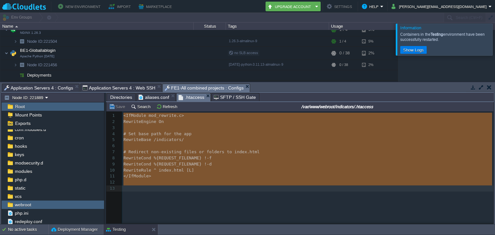
click at [54, 86] on span "Application Servers 4 : Configs" at bounding box center [38, 88] width 69 height 8
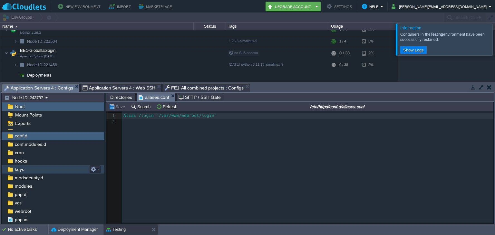
scroll to position [21, 0]
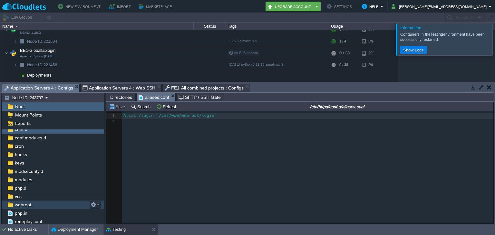
click at [33, 204] on div "webroot" at bounding box center [53, 205] width 102 height 8
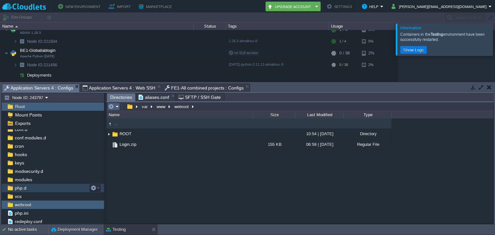
click at [118, 108] on em at bounding box center [113, 107] width 11 height 6
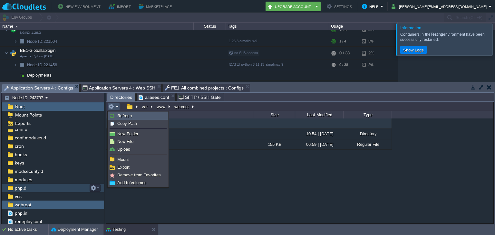
click at [121, 119] on link "Refresh" at bounding box center [138, 115] width 59 height 7
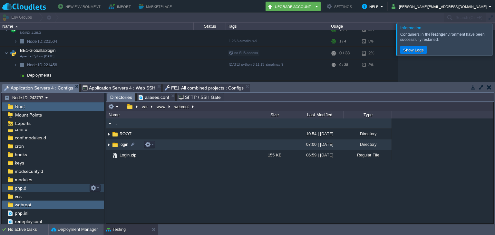
click at [121, 145] on span "login" at bounding box center [123, 144] width 11 height 5
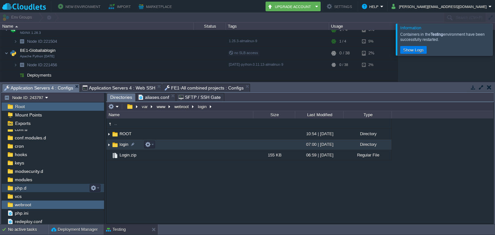
click at [121, 145] on span "login" at bounding box center [123, 144] width 11 height 5
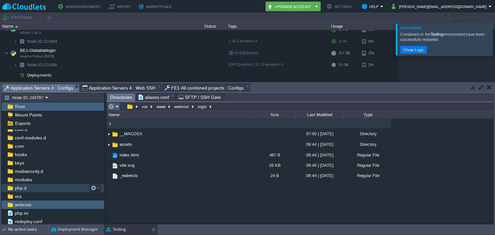
click at [116, 109] on em at bounding box center [113, 107] width 11 height 6
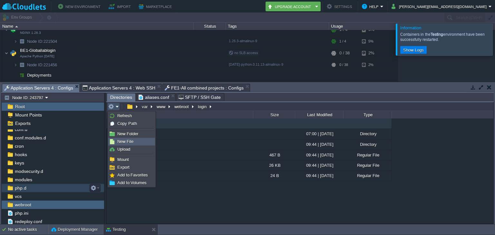
click at [128, 140] on span "New File" at bounding box center [125, 141] width 16 height 5
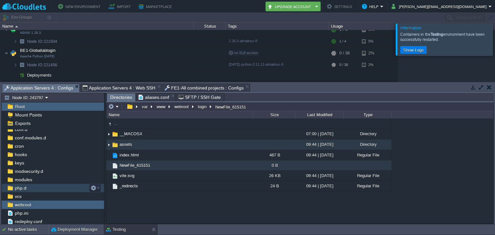
scroll to position [0, 0]
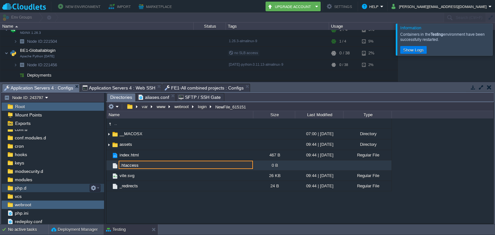
type input ".htaccess"
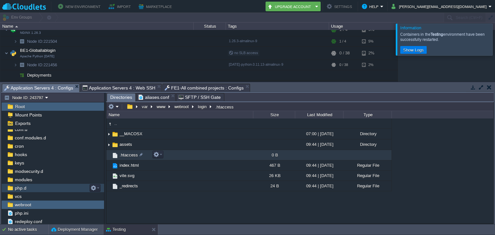
click at [134, 156] on span ".htaccess" at bounding box center [128, 154] width 20 height 5
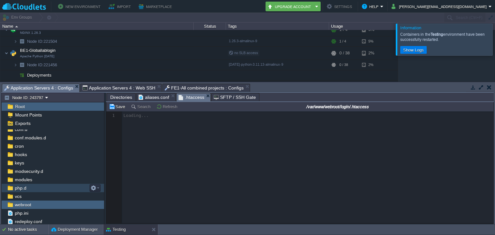
click at [149, 128] on div at bounding box center [299, 167] width 387 height 112
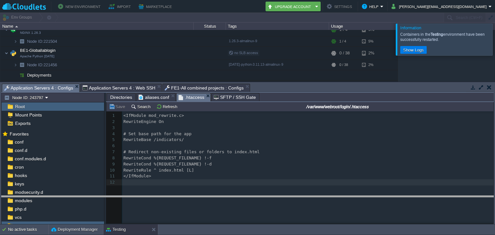
drag, startPoint x: 340, startPoint y: 92, endPoint x: 347, endPoint y: 204, distance: 112.3
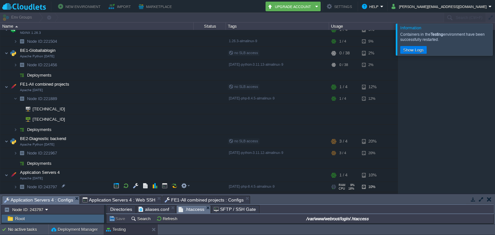
scroll to position [108, 0]
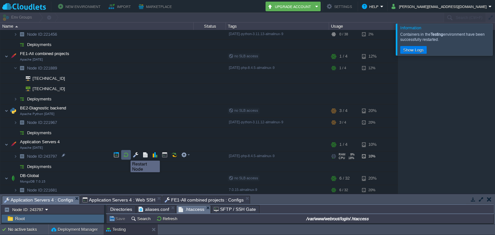
click at [126, 155] on button "button" at bounding box center [126, 155] width 6 height 6
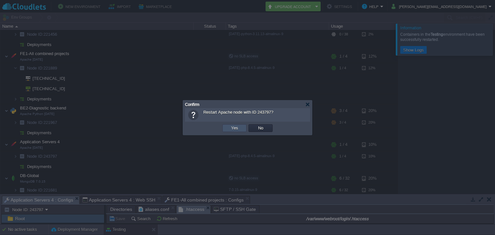
click at [236, 129] on button "Yes" at bounding box center [234, 128] width 11 height 6
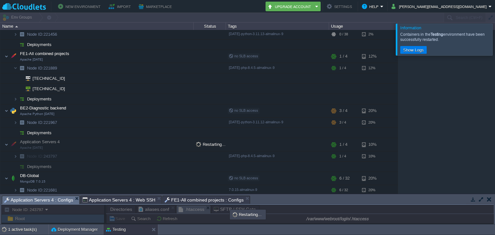
click at [207, 201] on span "FE1-All combined projects : Configs" at bounding box center [204, 200] width 79 height 8
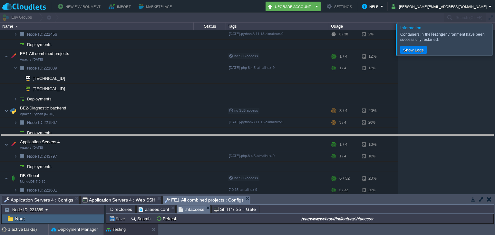
drag, startPoint x: 343, startPoint y: 203, endPoint x: 338, endPoint y: 142, distance: 61.7
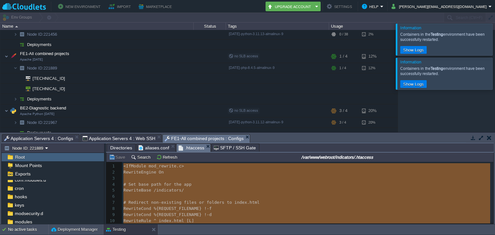
click at [36, 137] on span "Application Servers 4 : Configs" at bounding box center [38, 139] width 69 height 8
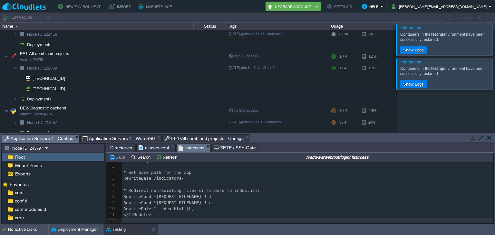
scroll to position [0, 0]
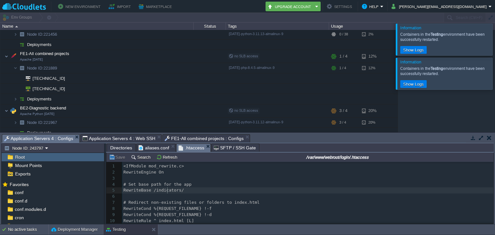
click at [168, 192] on div "xxxxxxxxxx 13 1 <IfModule mod_rewrite.c> 2 RewriteEngine On 3 ​ 4 # Set base pa…" at bounding box center [307, 199] width 371 height 73
type textarea "login"
click at [212, 200] on span "# Redirect non-existing files or folders to index.html" at bounding box center [191, 202] width 136 height 5
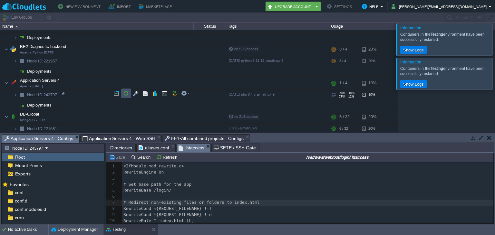
click at [125, 93] on button "button" at bounding box center [126, 93] width 6 height 6
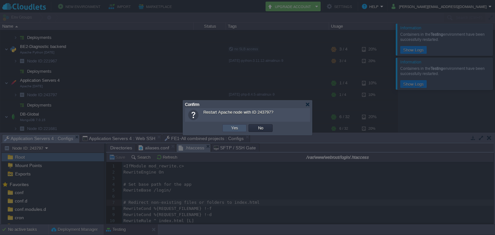
click at [236, 128] on button "Yes" at bounding box center [234, 128] width 11 height 6
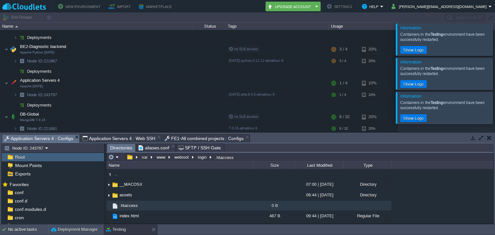
scroll to position [0, 0]
click at [37, 204] on div "conf.d" at bounding box center [53, 201] width 102 height 8
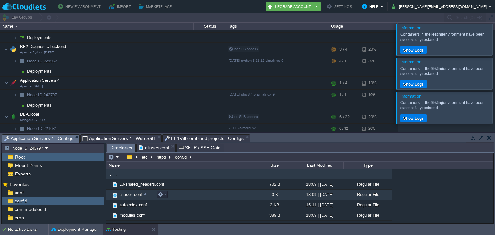
click at [131, 196] on span "aliases.conf" at bounding box center [130, 194] width 24 height 5
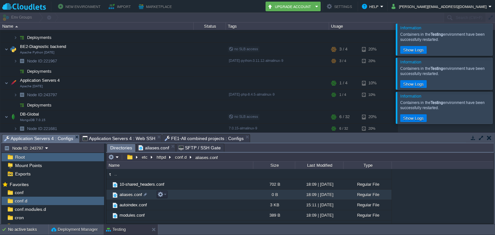
click at [131, 196] on span "aliases.conf" at bounding box center [130, 194] width 24 height 5
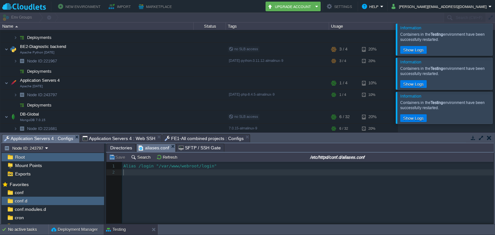
click at [233, 170] on pre "​" at bounding box center [308, 172] width 373 height 6
type textarea "ER"
click at [117, 138] on span "Application Servers 4 : Web SSH" at bounding box center [118, 139] width 73 height 8
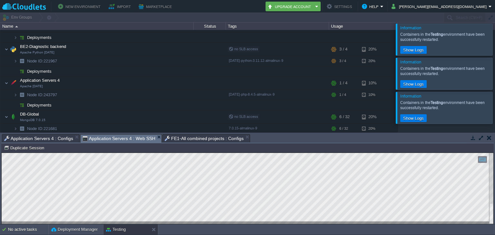
click at [53, 135] on span "Application Servers 4 : Configs" at bounding box center [38, 139] width 69 height 8
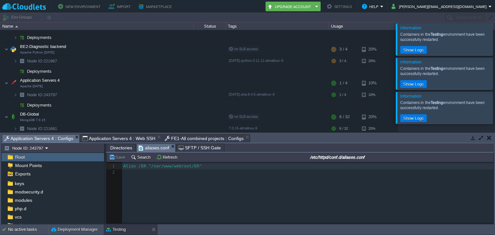
scroll to position [71, 0]
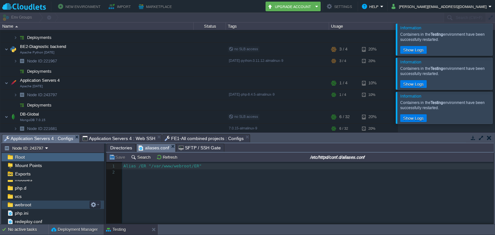
click at [31, 205] on span "webroot" at bounding box center [23, 205] width 19 height 6
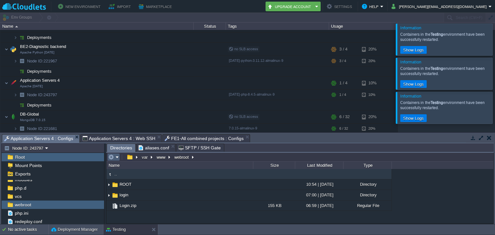
click at [116, 158] on em at bounding box center [113, 157] width 11 height 6
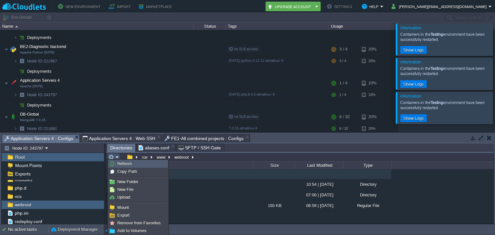
click at [130, 163] on span "Refresh" at bounding box center [124, 163] width 14 height 5
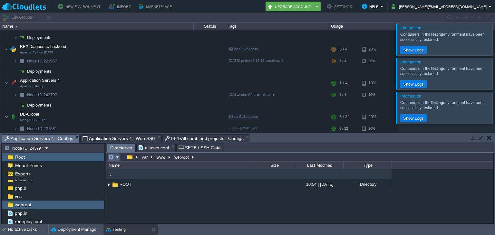
click at [115, 158] on em at bounding box center [113, 157] width 11 height 6
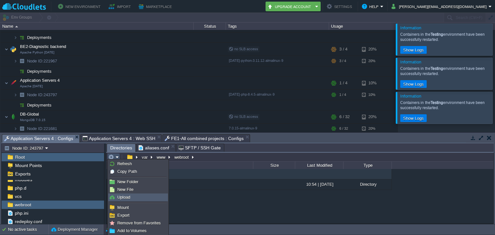
click at [127, 200] on li "Upload" at bounding box center [138, 198] width 60 height 8
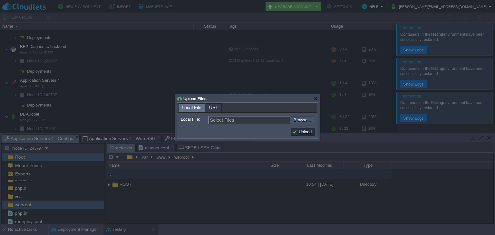
click at [304, 121] on input "file" at bounding box center [272, 120] width 81 height 8
type input "C:\fakepath\ER.zip"
type input "ER.zip"
click at [302, 132] on button "Upload" at bounding box center [303, 132] width 22 height 6
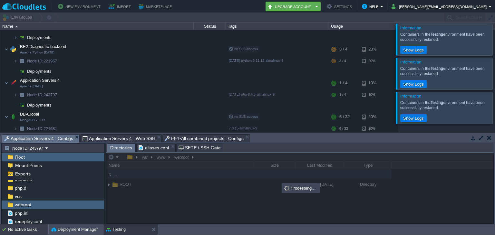
click at [28, 229] on div "No active tasks" at bounding box center [28, 229] width 40 height 10
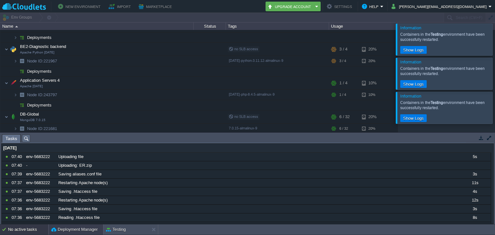
click at [78, 231] on button "Deployment Manager" at bounding box center [74, 229] width 46 height 6
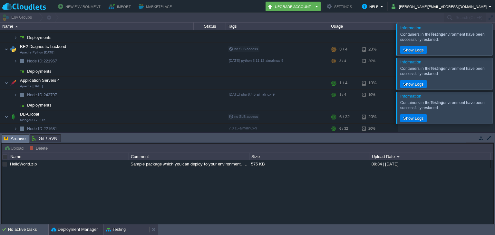
click at [123, 231] on button "Testing" at bounding box center [116, 229] width 20 height 6
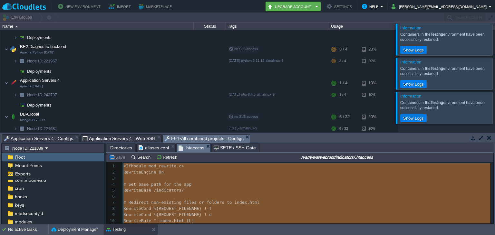
click at [202, 138] on span "FE1-All combined projects : Configs" at bounding box center [204, 139] width 79 height 8
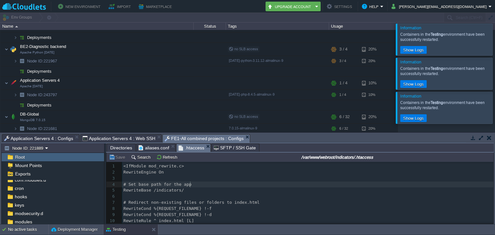
click at [208, 184] on pre "# Set base path for the app" at bounding box center [307, 185] width 371 height 6
type textarea "<IfModule mod_rewrite.c> RewriteEngine On # Set base path for the app RewriteBa…"
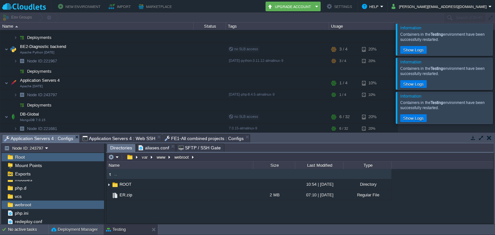
click at [58, 138] on span "Application Servers 4 : Configs" at bounding box center [38, 139] width 69 height 8
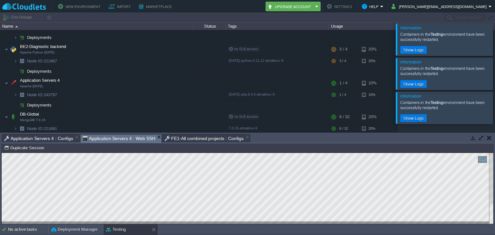
click at [111, 140] on span "Application Servers 4 : Web SSH" at bounding box center [118, 139] width 73 height 8
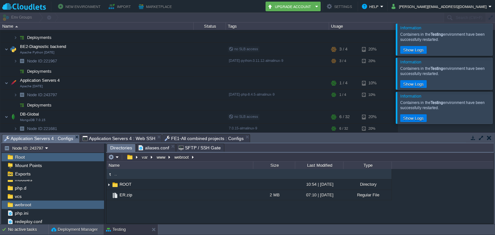
click at [49, 137] on span "Application Servers 4 : Configs" at bounding box center [38, 139] width 69 height 8
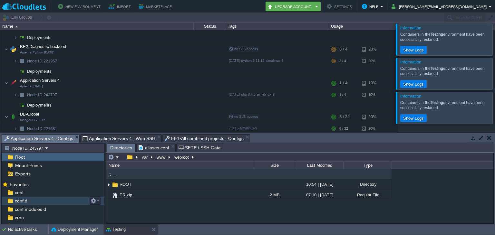
click at [26, 203] on span "conf.d" at bounding box center [21, 201] width 15 height 6
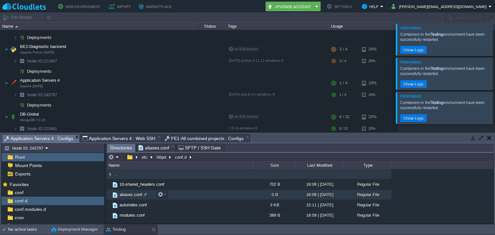
click at [132, 196] on span "aliases.conf" at bounding box center [130, 194] width 24 height 5
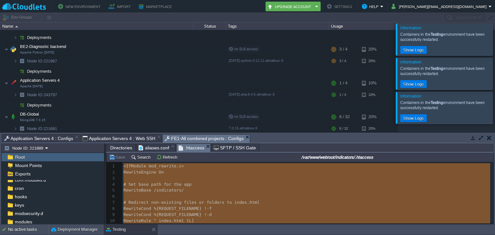
click at [187, 138] on span "FE1-All combined projects : Configs" at bounding box center [204, 139] width 79 height 8
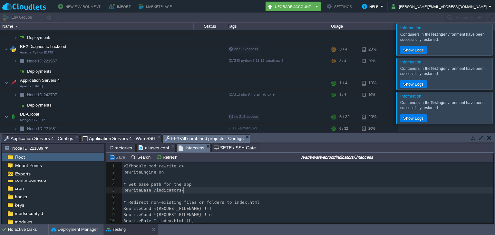
type textarea "<IfModule mod_rewrite.c> RewriteEngine On # Set base path for the app RewriteBa…"
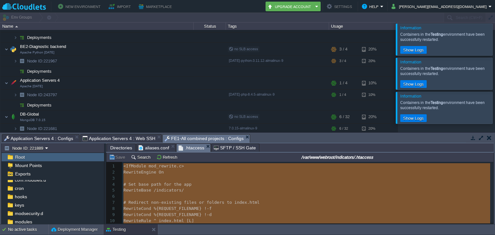
click at [53, 138] on span "Application Servers 4 : Configs" at bounding box center [38, 139] width 69 height 8
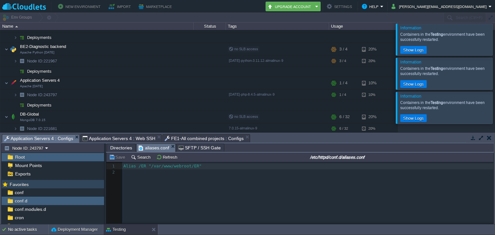
scroll to position [71, 0]
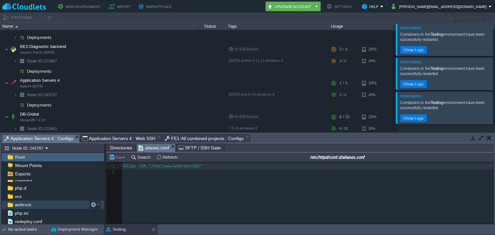
click at [33, 204] on div "webroot" at bounding box center [53, 205] width 102 height 8
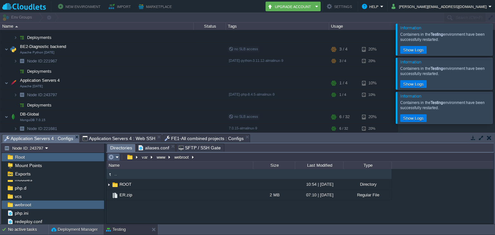
click at [117, 157] on em at bounding box center [113, 157] width 11 height 6
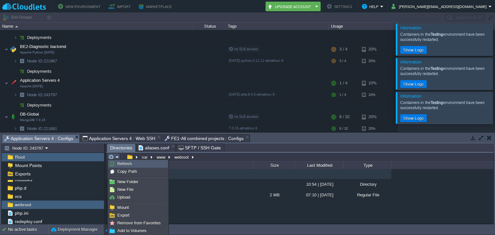
click at [127, 165] on span "Refresh" at bounding box center [124, 163] width 14 height 5
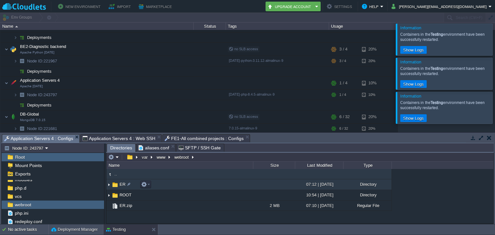
click at [122, 184] on span "ER" at bounding box center [122, 184] width 8 height 5
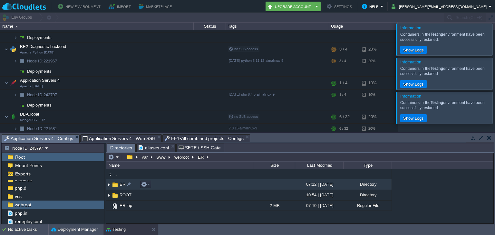
click at [122, 184] on span "ER" at bounding box center [122, 184] width 8 height 5
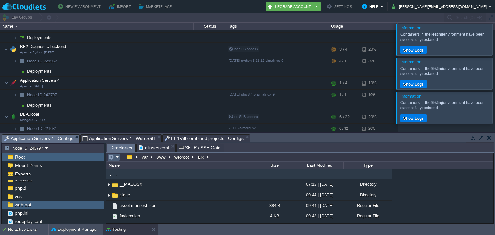
click at [117, 159] on em at bounding box center [113, 157] width 11 height 6
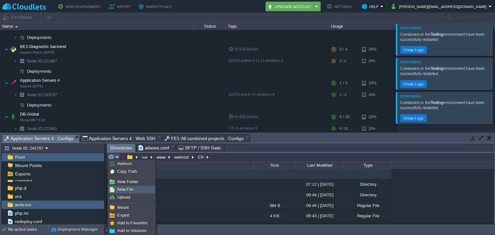
click at [127, 189] on span "New File" at bounding box center [125, 189] width 16 height 5
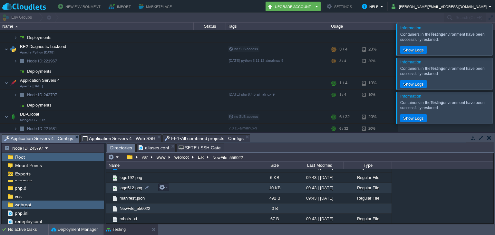
scroll to position [0, 0]
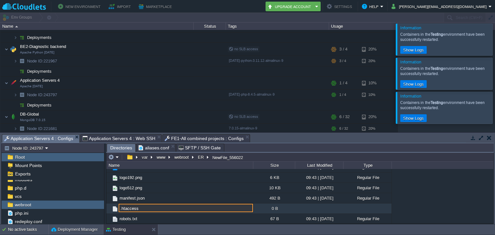
type input ".htaccess"
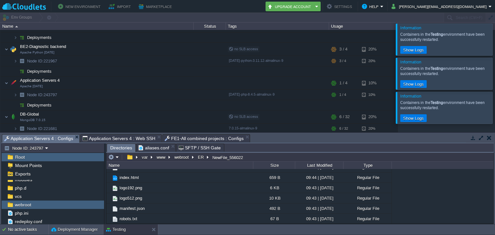
scroll to position [9, 0]
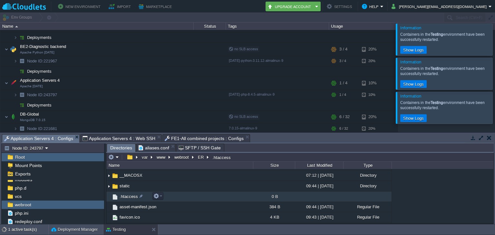
click at [129, 197] on span ".htaccess" at bounding box center [128, 196] width 20 height 5
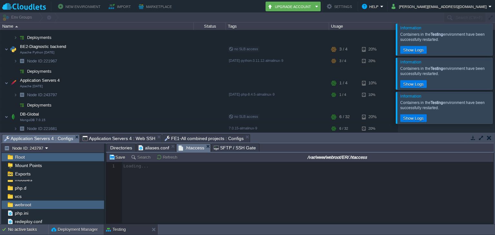
click at [149, 175] on div at bounding box center [299, 192] width 387 height 61
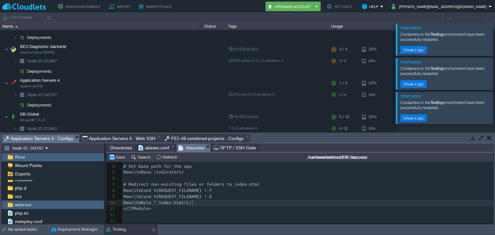
scroll to position [0, 0]
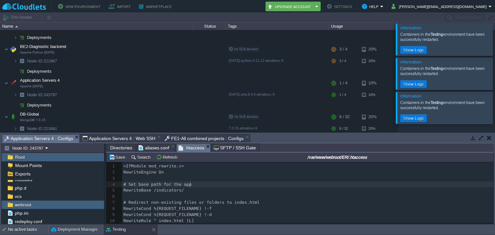
click at [209, 187] on pre "RewriteBase /indicators/" at bounding box center [307, 190] width 371 height 6
type textarea "ER"
click at [119, 157] on button "Save" at bounding box center [118, 157] width 18 height 6
click at [124, 91] on button "button" at bounding box center [126, 93] width 6 height 6
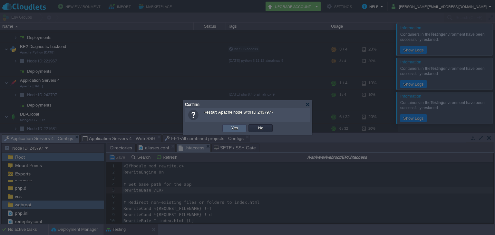
click at [230, 127] on button "Yes" at bounding box center [234, 128] width 11 height 6
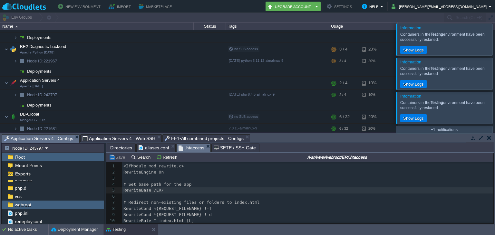
click at [104, 170] on div at bounding box center [105, 183] width 2 height 81
click at [102, 173] on div "Exports" at bounding box center [53, 174] width 102 height 8
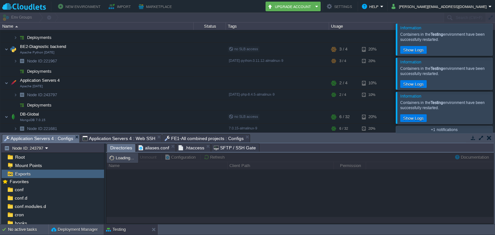
scroll to position [0, 0]
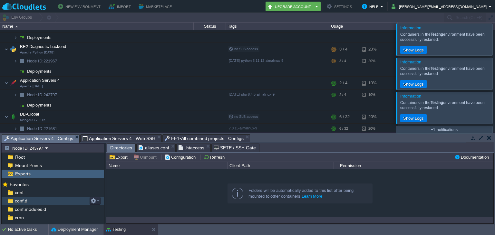
click at [35, 201] on div "conf.d" at bounding box center [53, 201] width 102 height 8
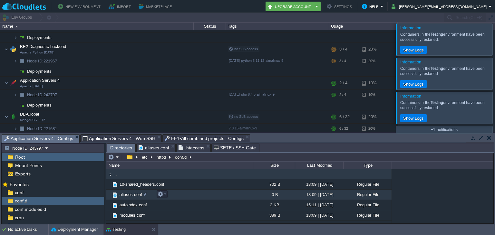
click at [134, 195] on span "aliases.conf" at bounding box center [130, 194] width 24 height 5
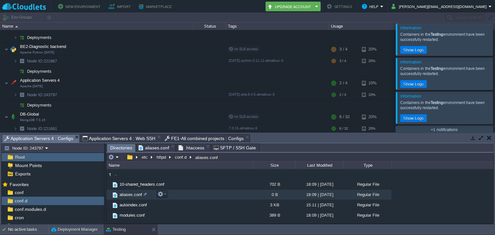
click at [134, 195] on span "aliases.conf" at bounding box center [130, 194] width 24 height 5
